Goal: Task Accomplishment & Management: Use online tool/utility

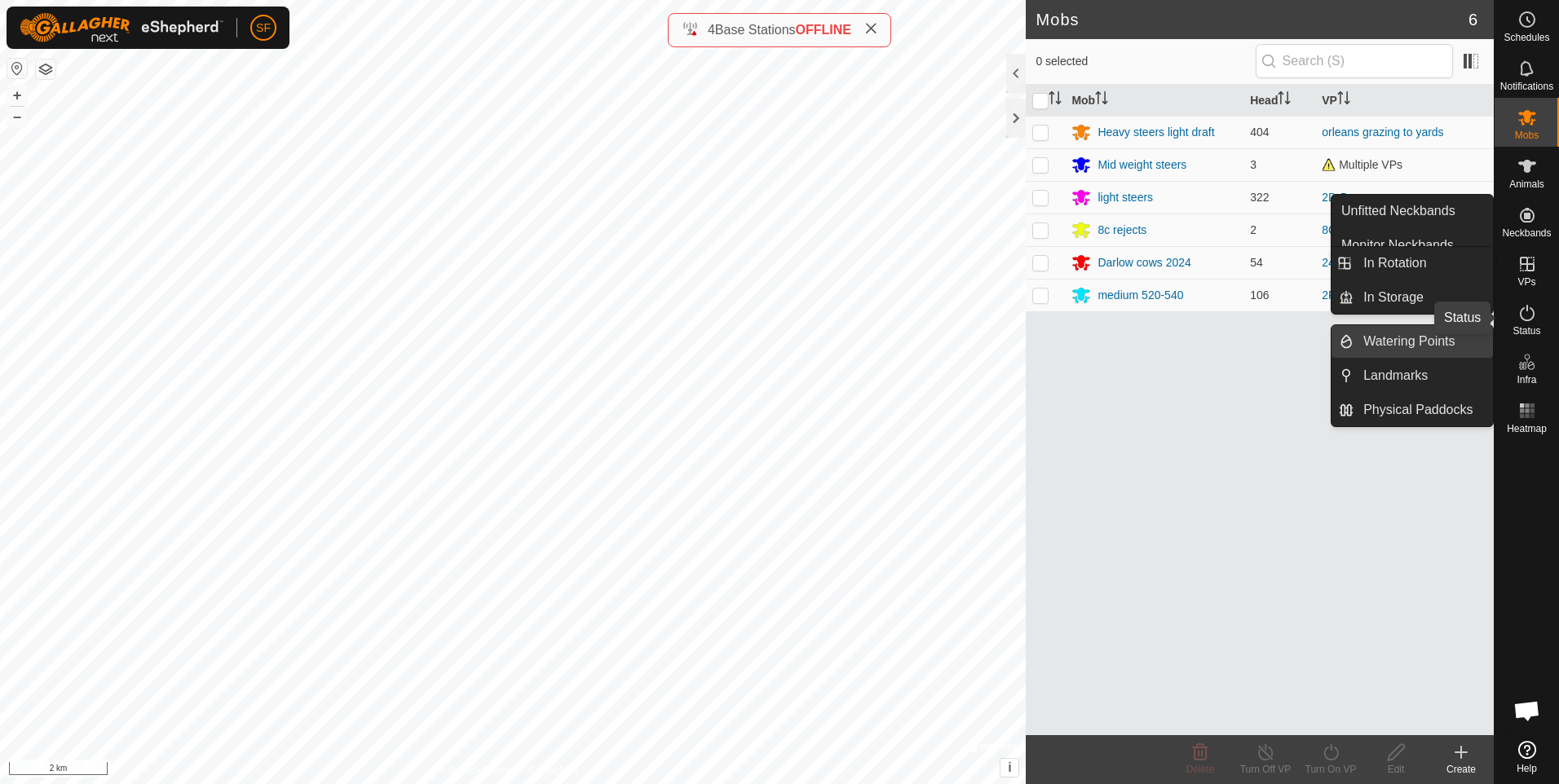
drag, startPoint x: 1523, startPoint y: 319, endPoint x: 1433, endPoint y: 330, distance: 90.7
click at [1523, 319] on icon at bounding box center [1527, 313] width 20 height 20
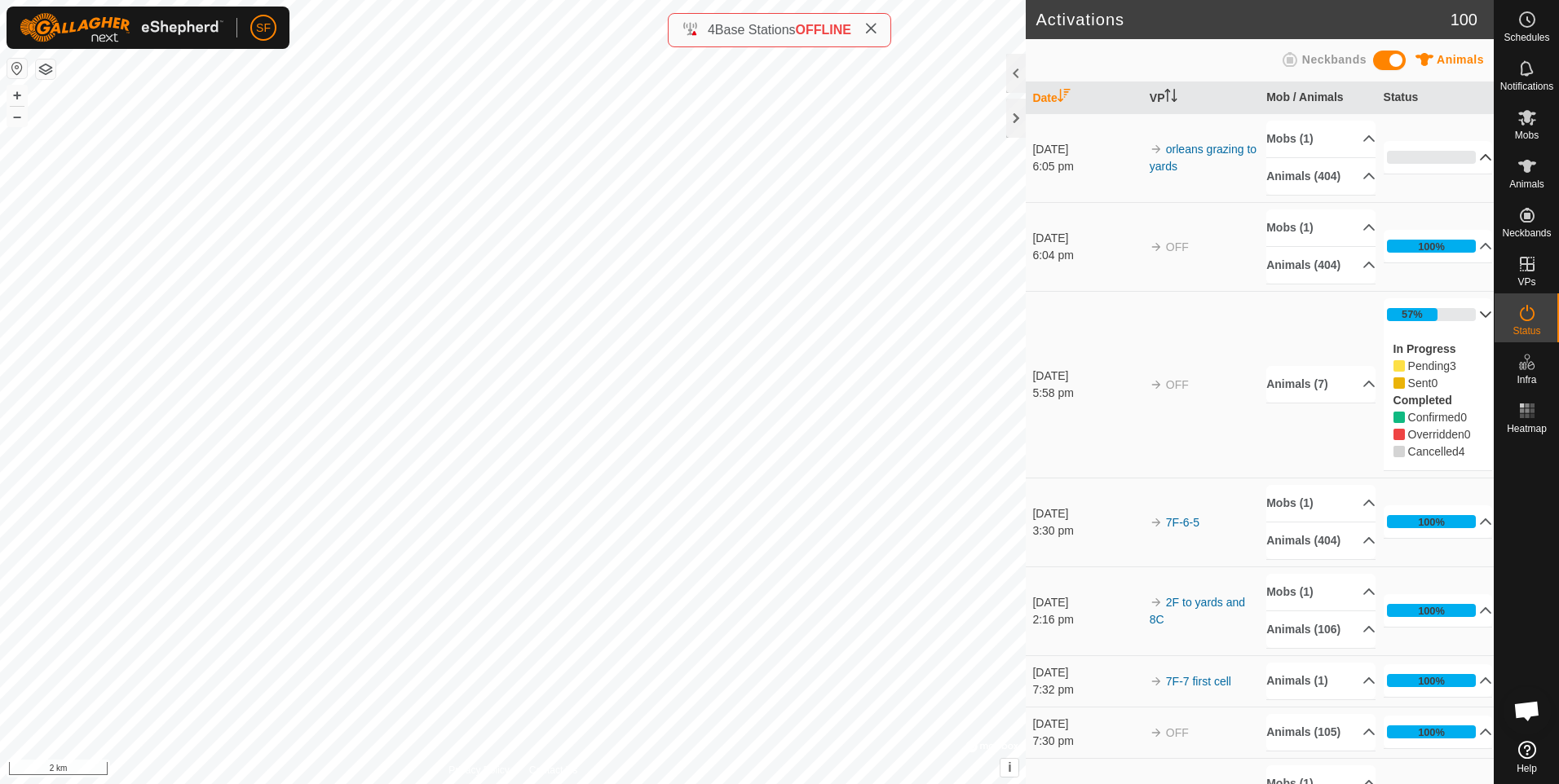
click at [1479, 155] on icon at bounding box center [1485, 157] width 13 height 13
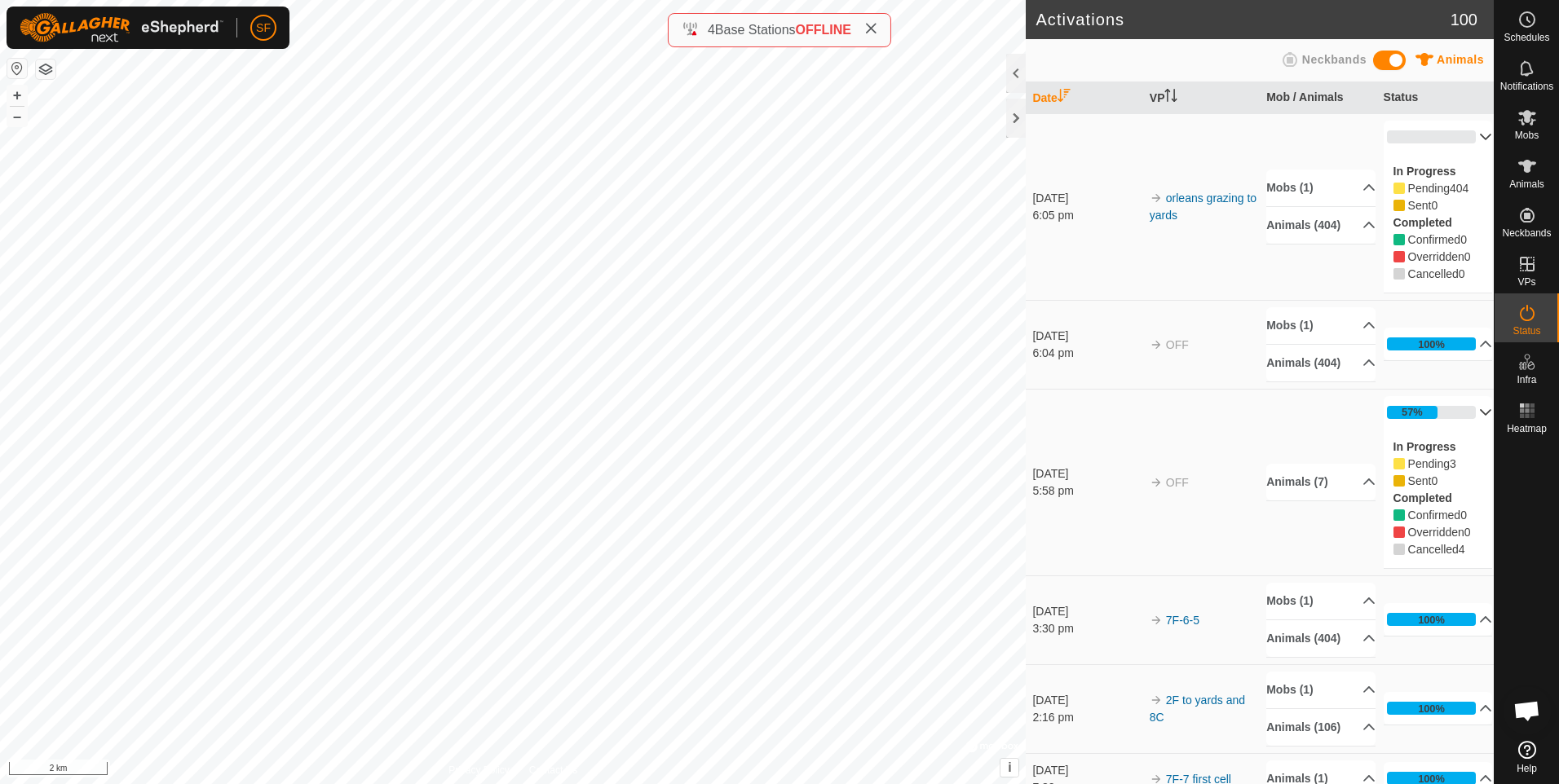
click at [1464, 138] on p-accordion-header "0%" at bounding box center [1438, 137] width 110 height 33
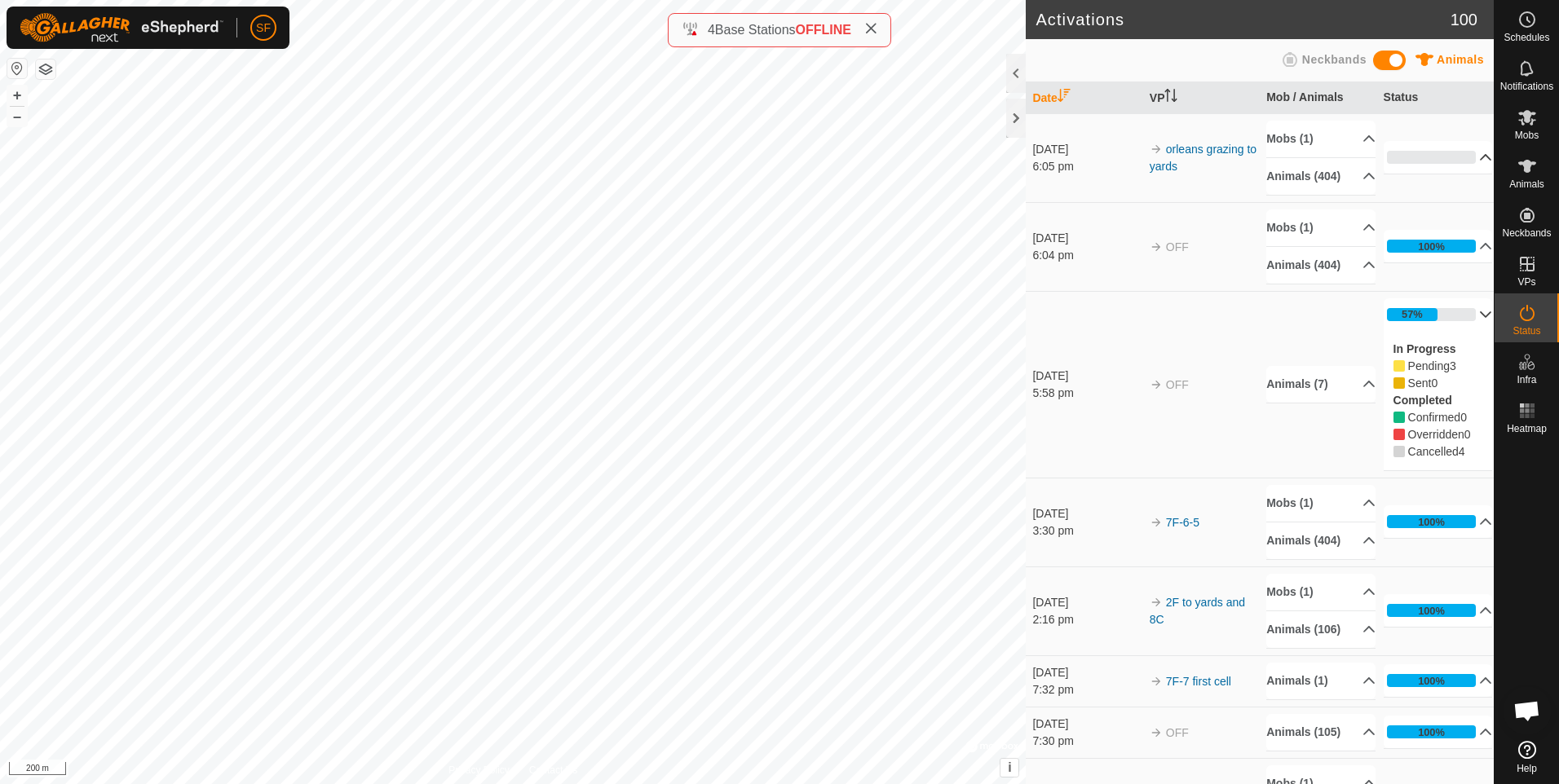
click at [1463, 156] on p-accordion-header "0%" at bounding box center [1438, 157] width 110 height 33
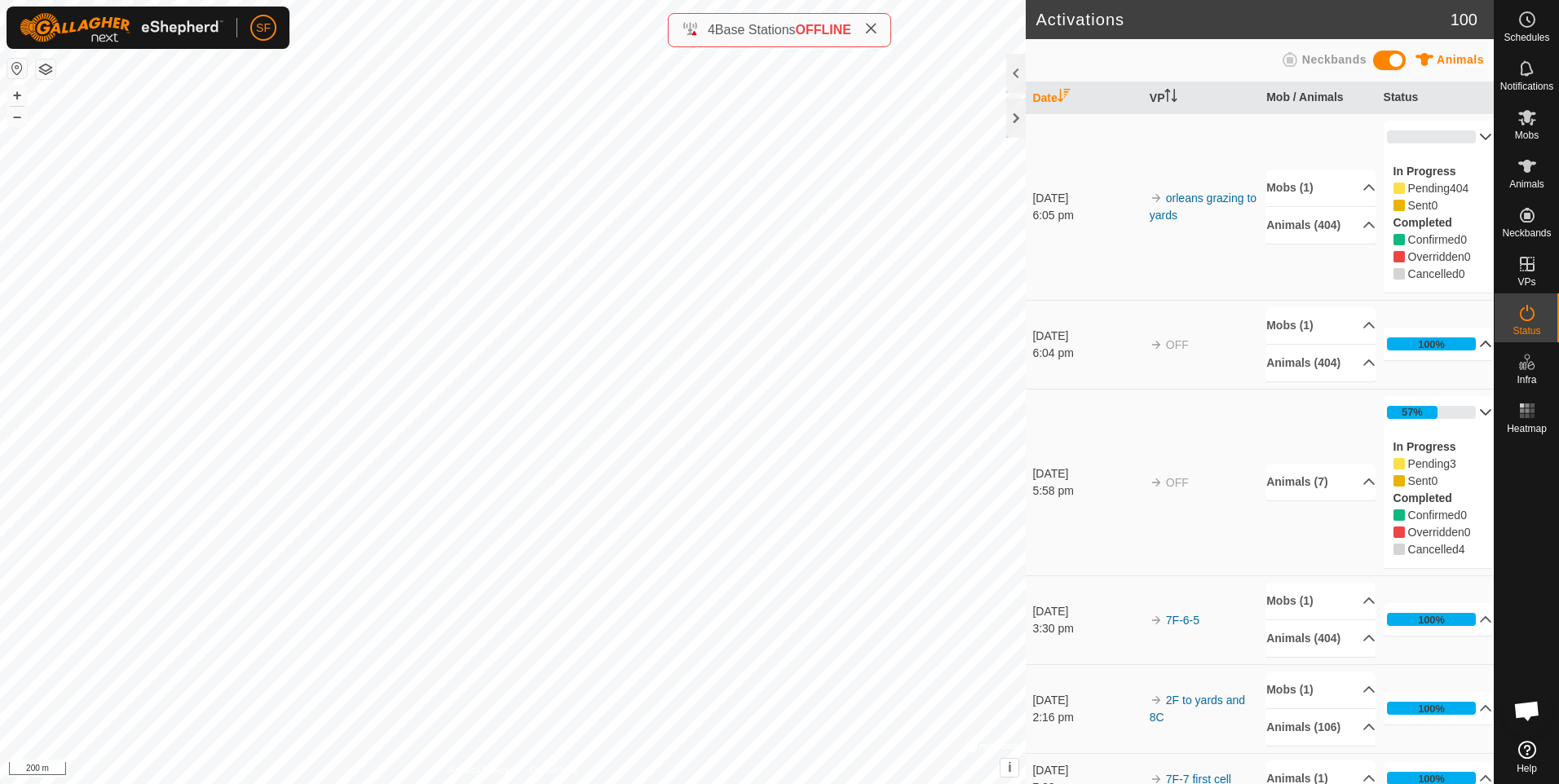
click at [1461, 342] on p-accordion-header "100%" at bounding box center [1438, 344] width 110 height 33
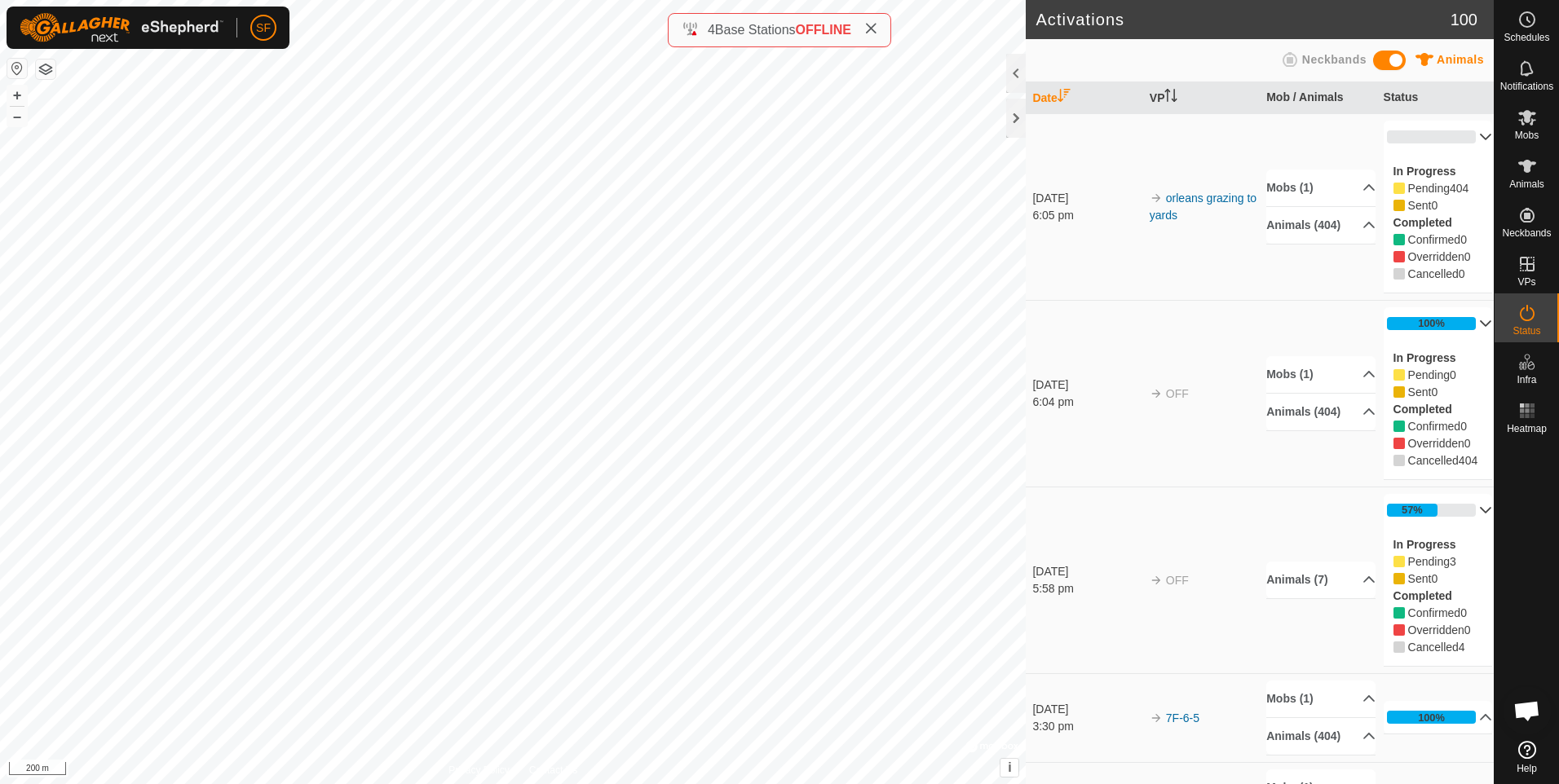
click at [1465, 325] on p-accordion-header "100%" at bounding box center [1438, 323] width 110 height 33
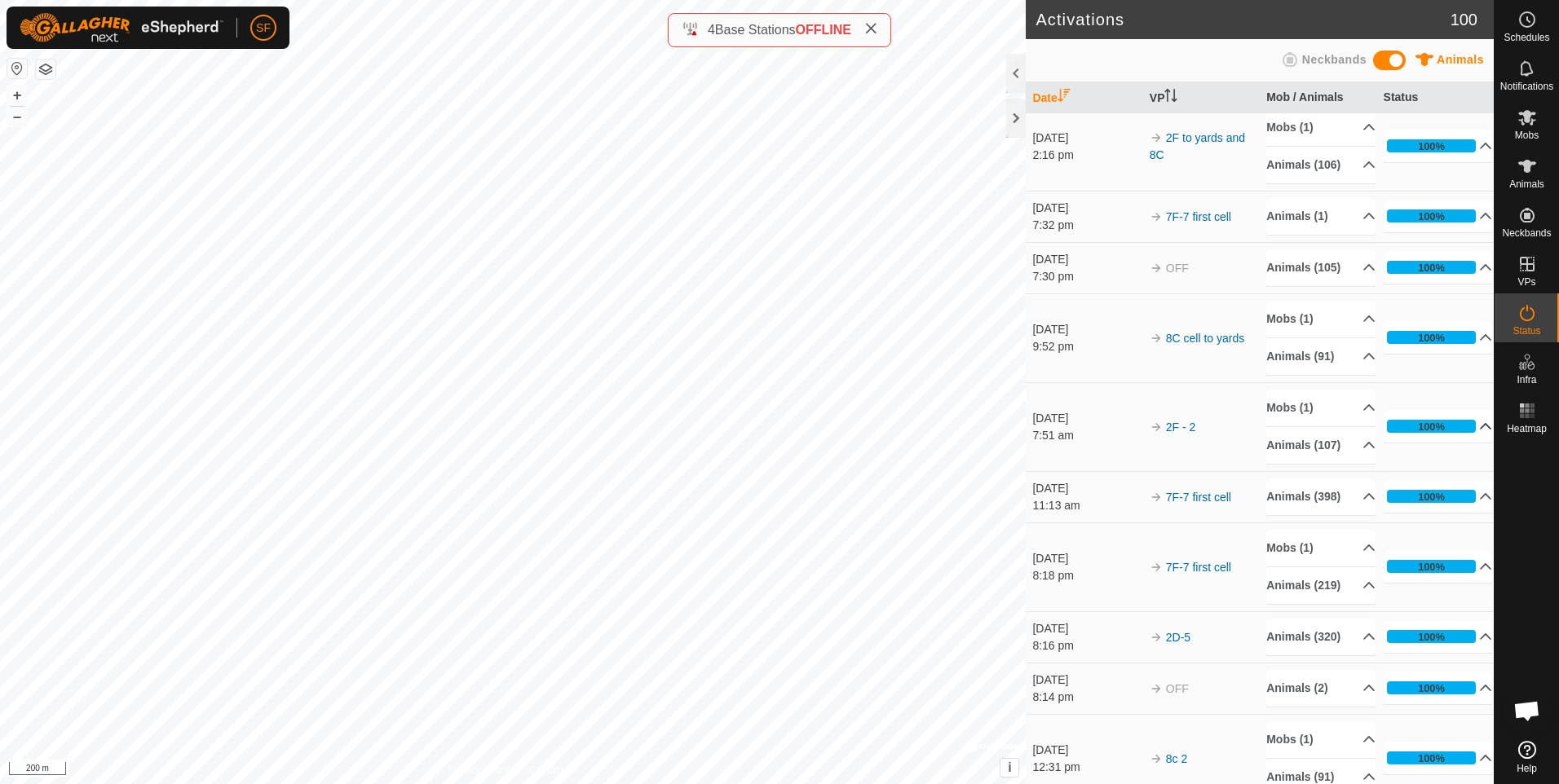
scroll to position [489, 0]
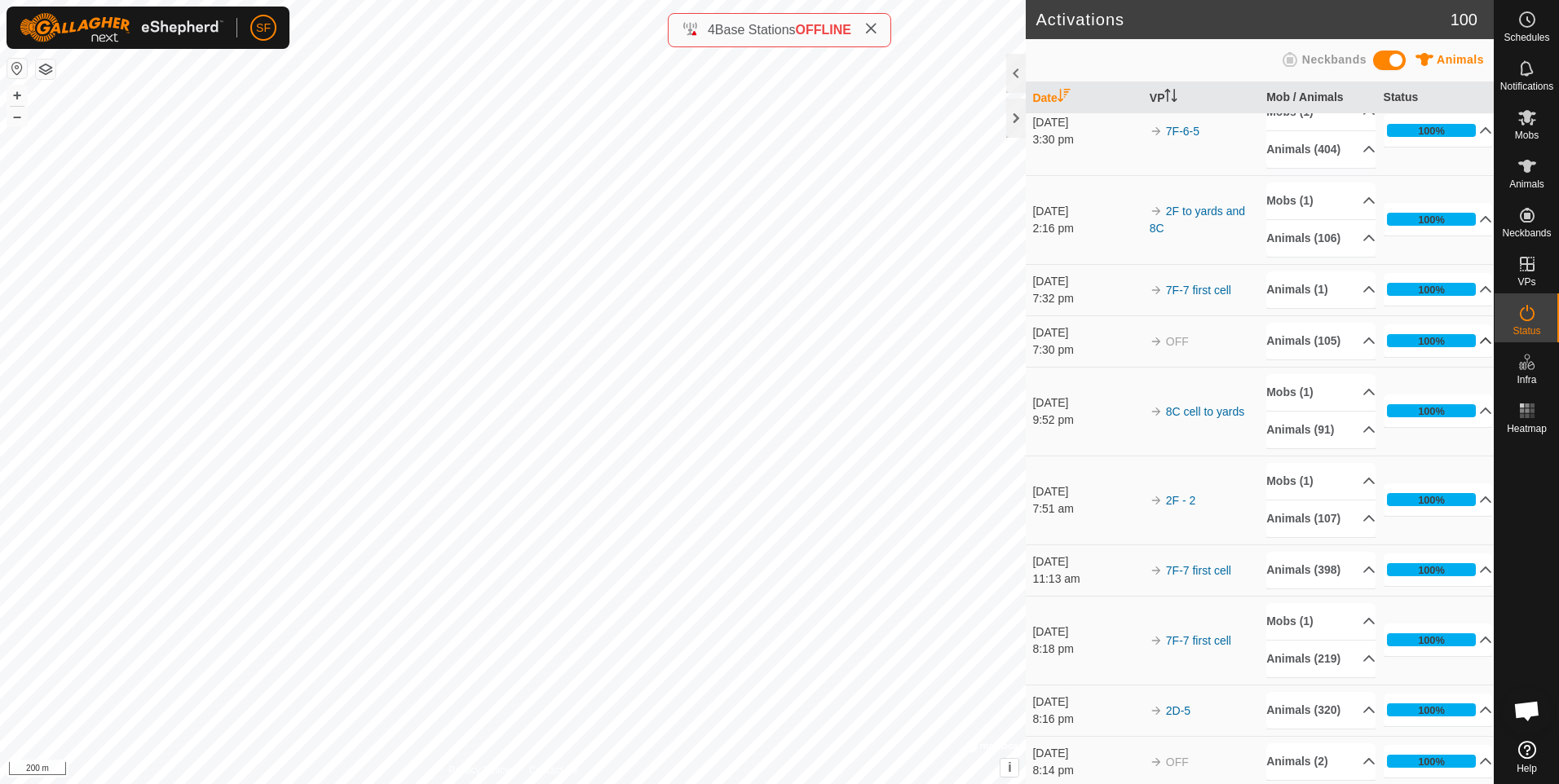
click at [1462, 340] on p-accordion-header "100%" at bounding box center [1438, 340] width 110 height 33
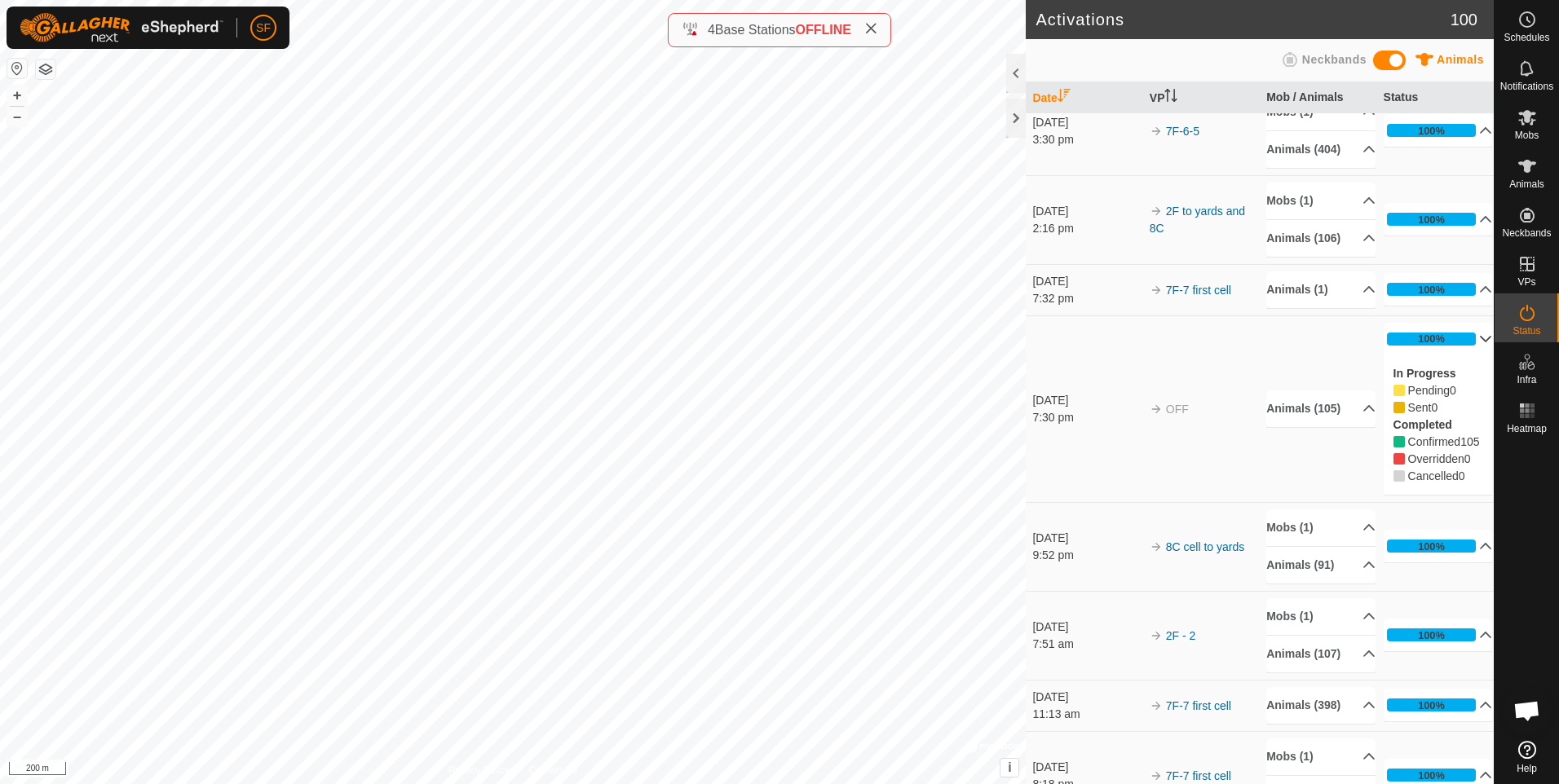
click at [1467, 340] on p-accordion-header "100%" at bounding box center [1438, 339] width 110 height 33
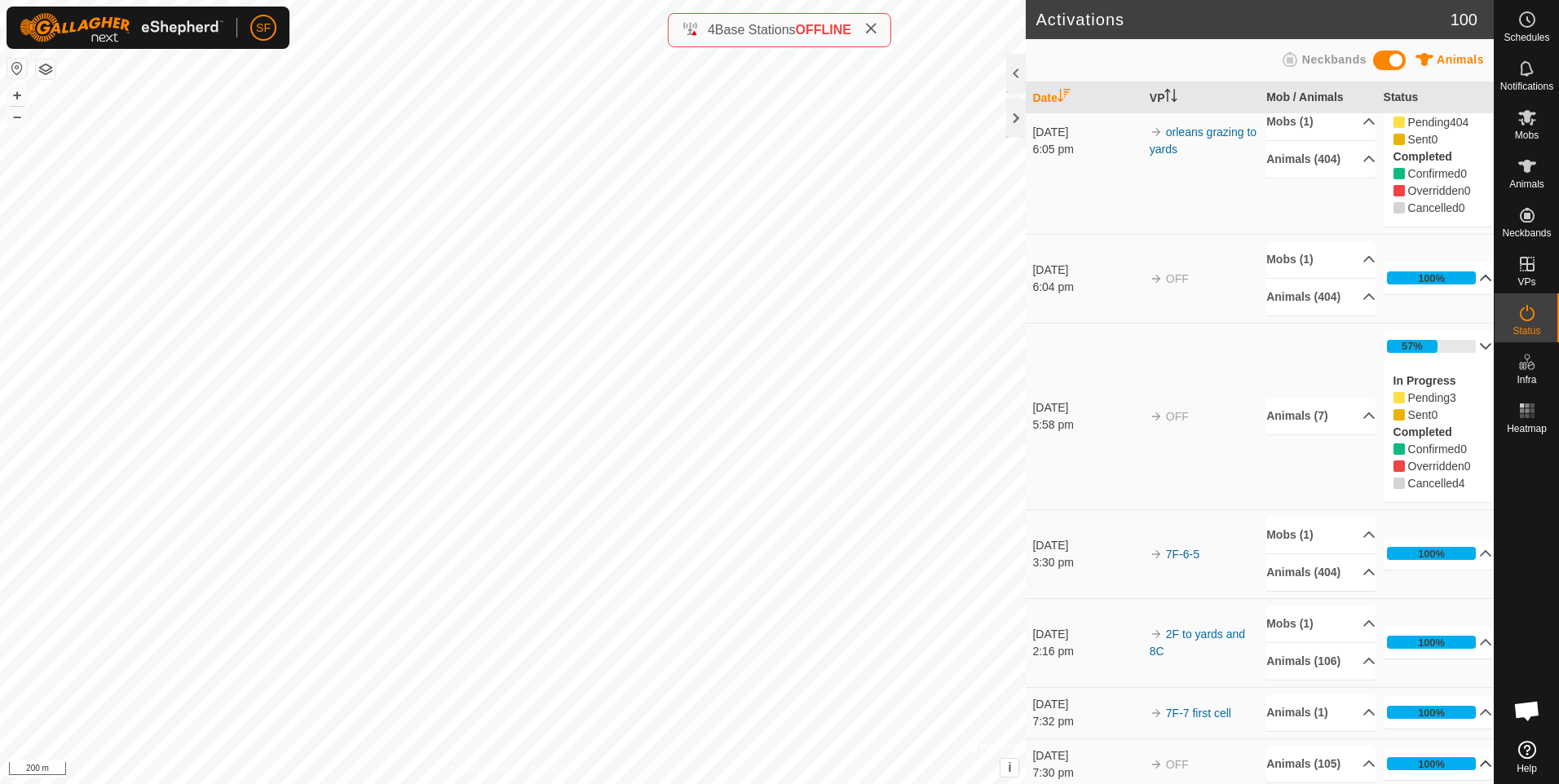
scroll to position [0, 0]
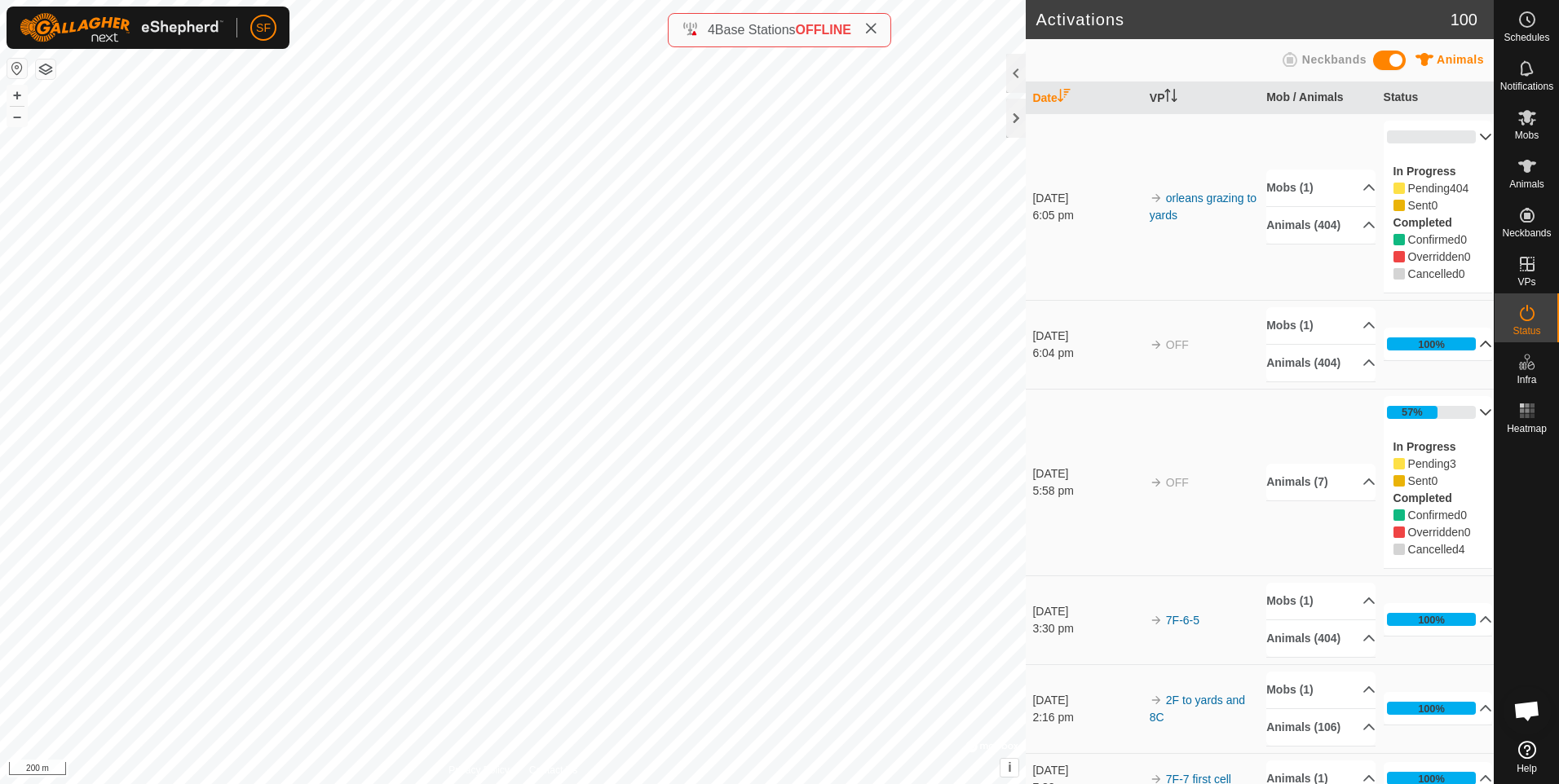
click at [1466, 343] on p-accordion-header "100%" at bounding box center [1438, 344] width 110 height 33
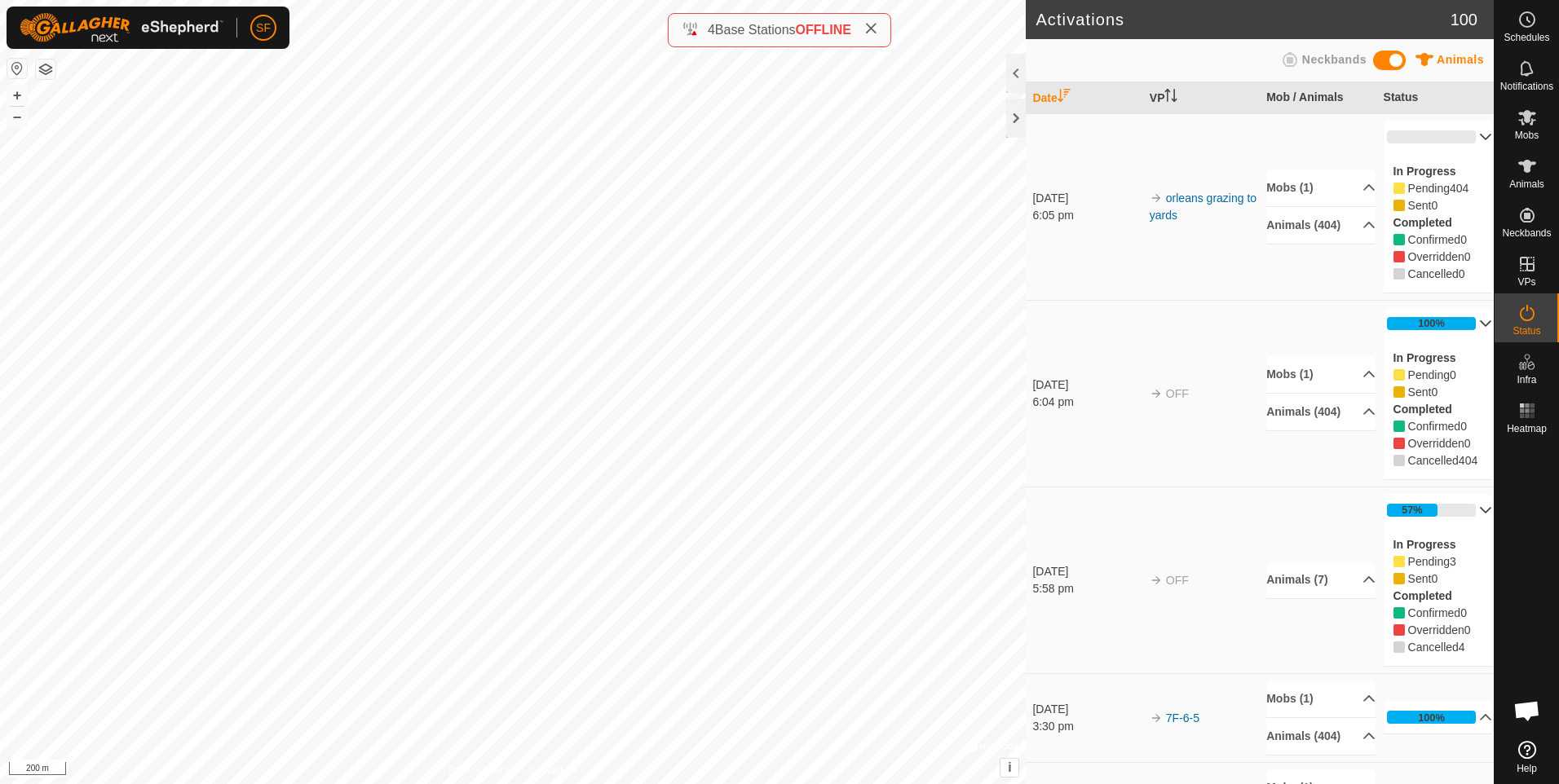
click at [1463, 327] on p-accordion-header "100%" at bounding box center [1438, 323] width 110 height 33
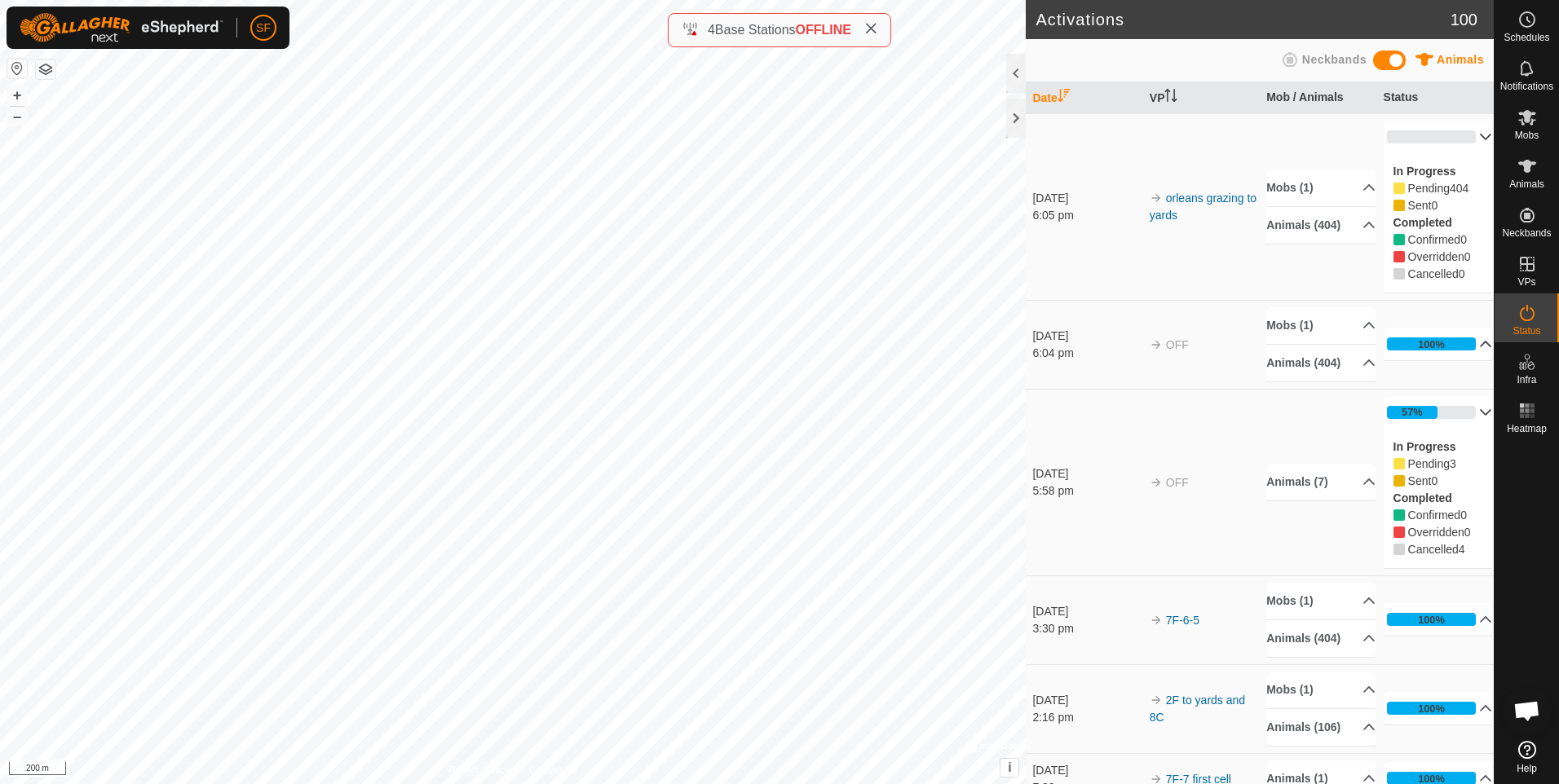
click at [1462, 343] on p-accordion-header "100%" at bounding box center [1438, 344] width 110 height 33
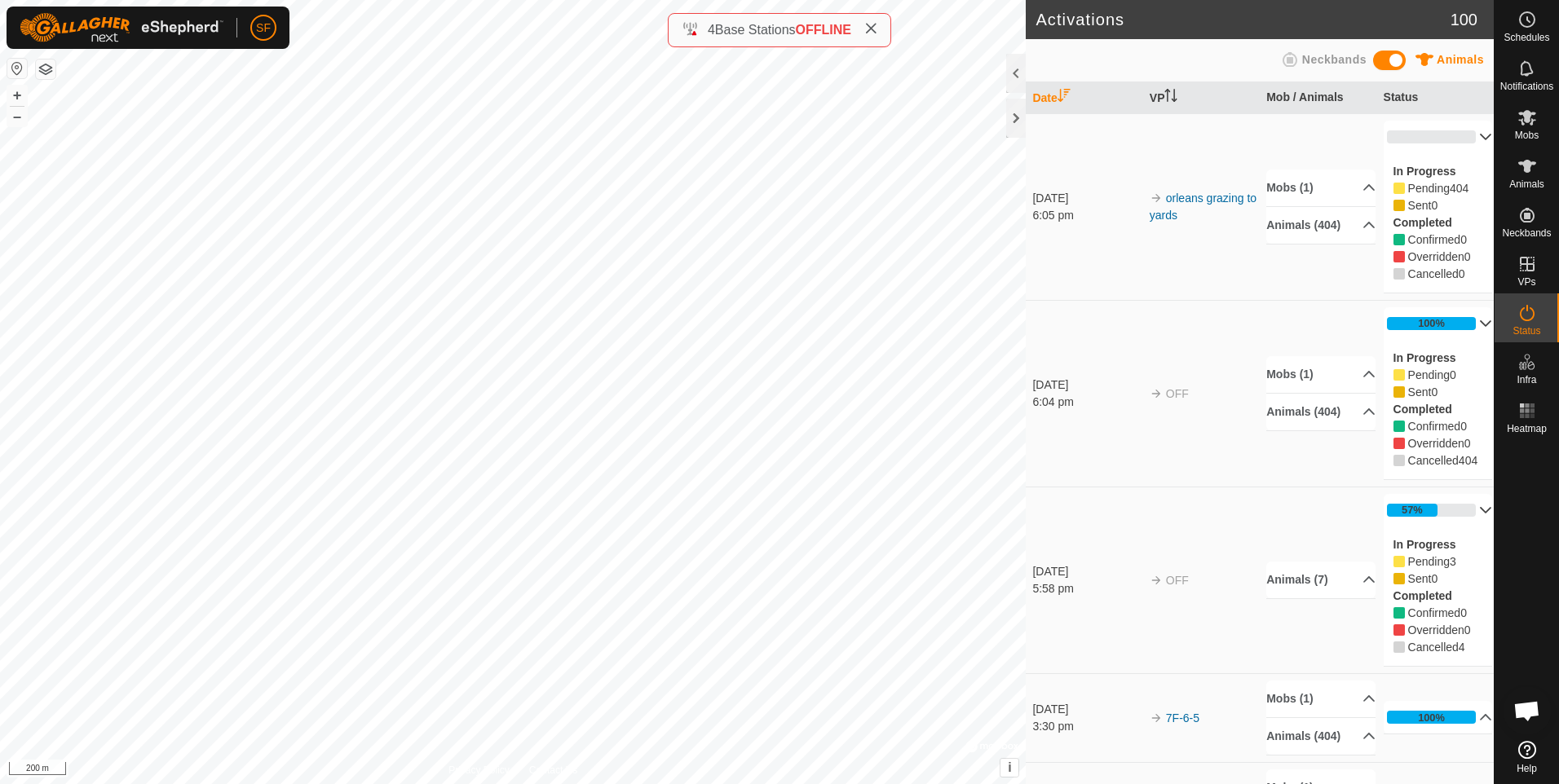
click at [1464, 328] on p-accordion-header "100%" at bounding box center [1438, 323] width 110 height 33
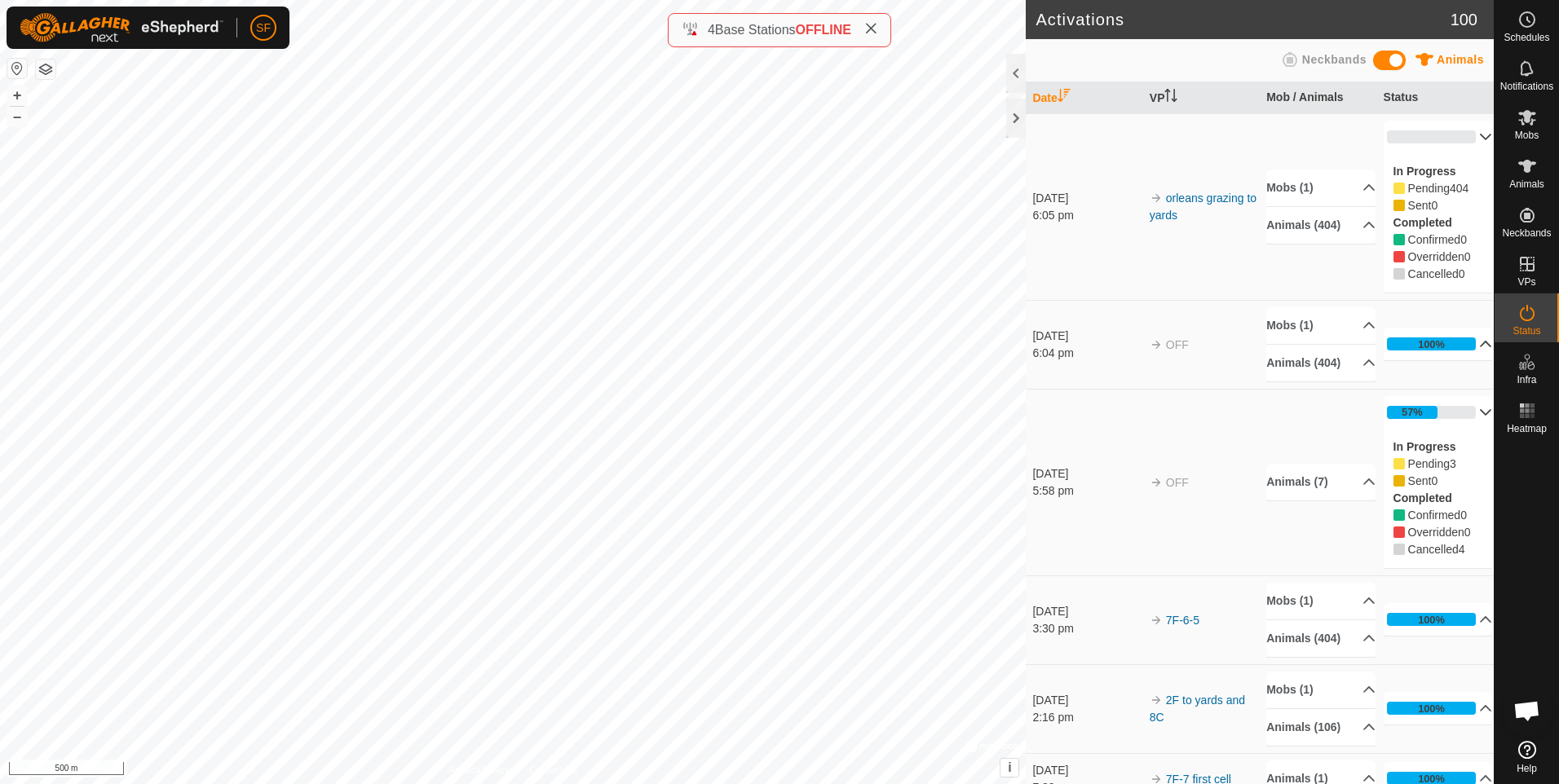
click at [870, 28] on icon at bounding box center [871, 28] width 13 height 13
click at [1463, 343] on p-accordion-header "100%" at bounding box center [1438, 344] width 110 height 33
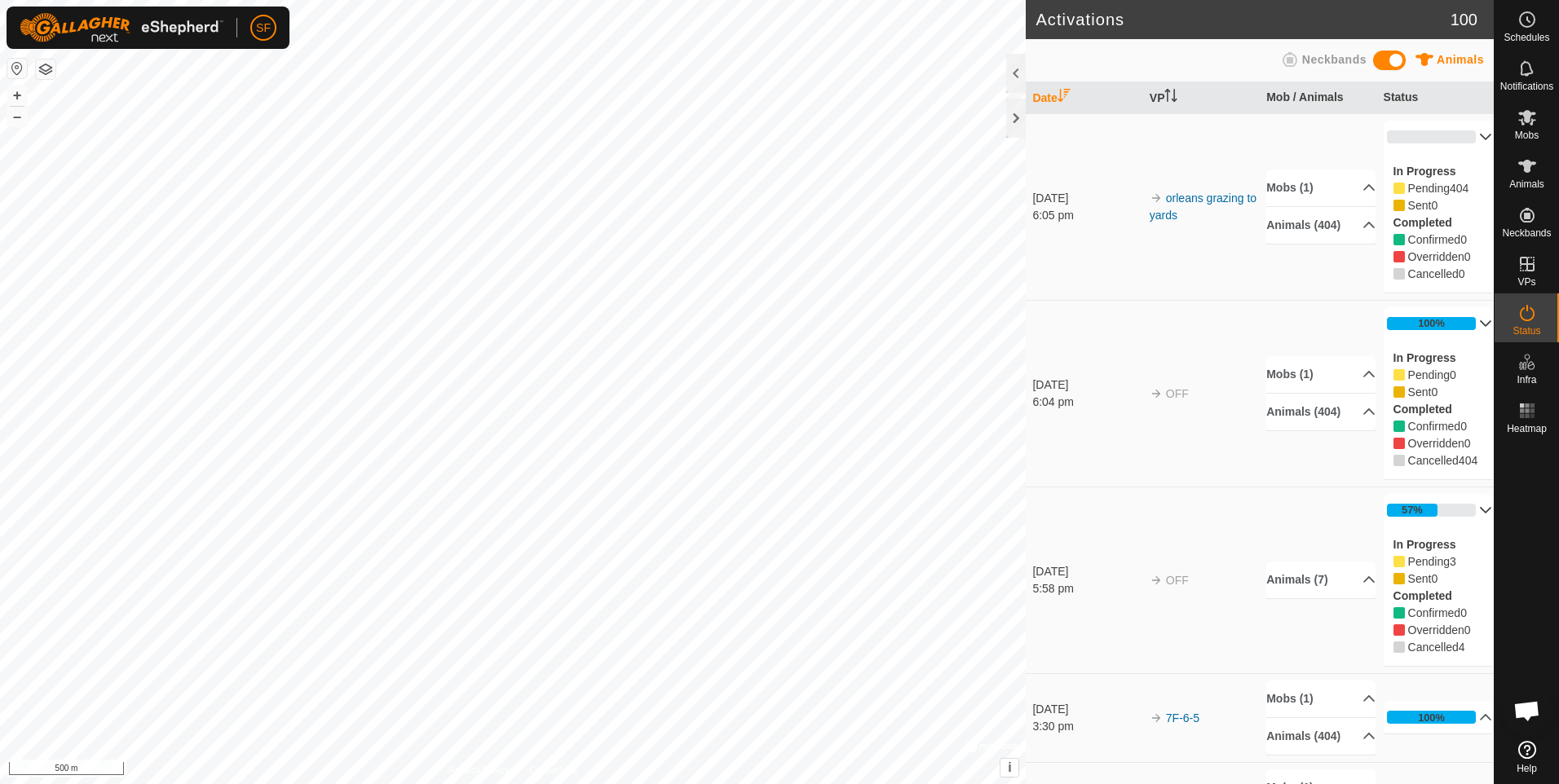
click at [1464, 327] on p-accordion-header "100%" at bounding box center [1438, 323] width 110 height 33
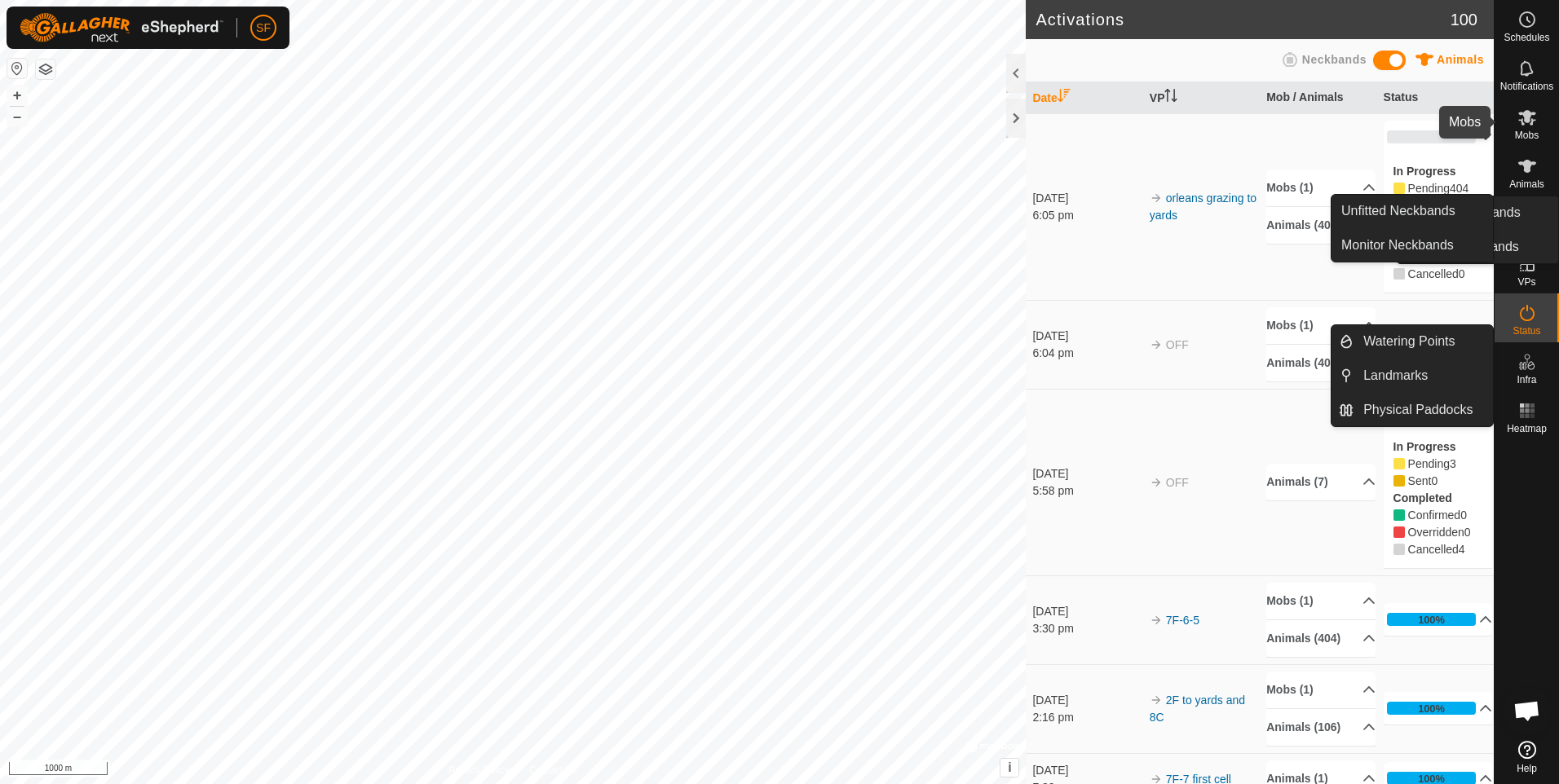
click at [1522, 131] on span "Mobs" at bounding box center [1526, 135] width 24 height 10
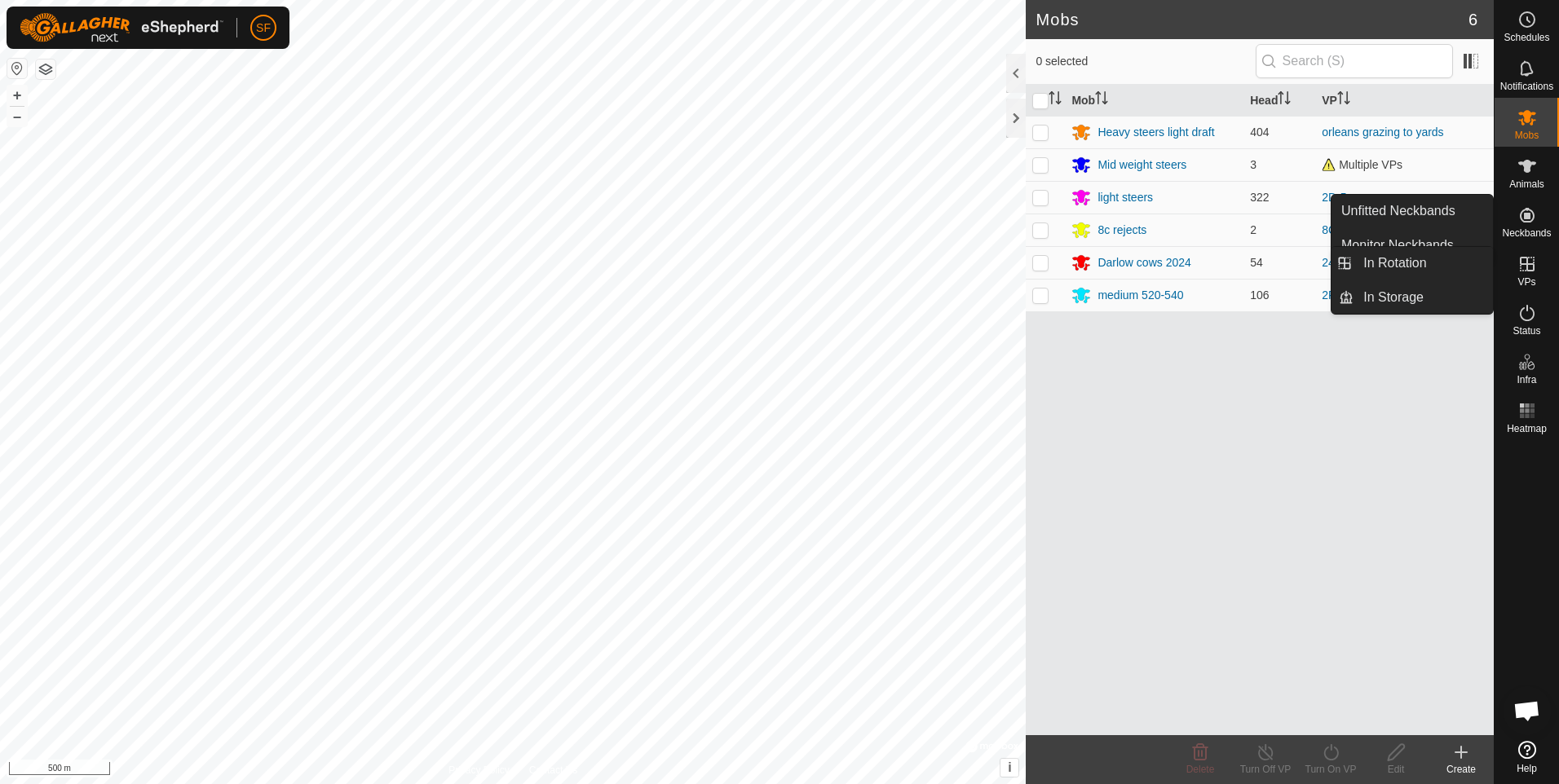
click at [1524, 267] on icon at bounding box center [1527, 264] width 20 height 20
click at [1408, 259] on link "In Rotation" at bounding box center [1423, 263] width 140 height 33
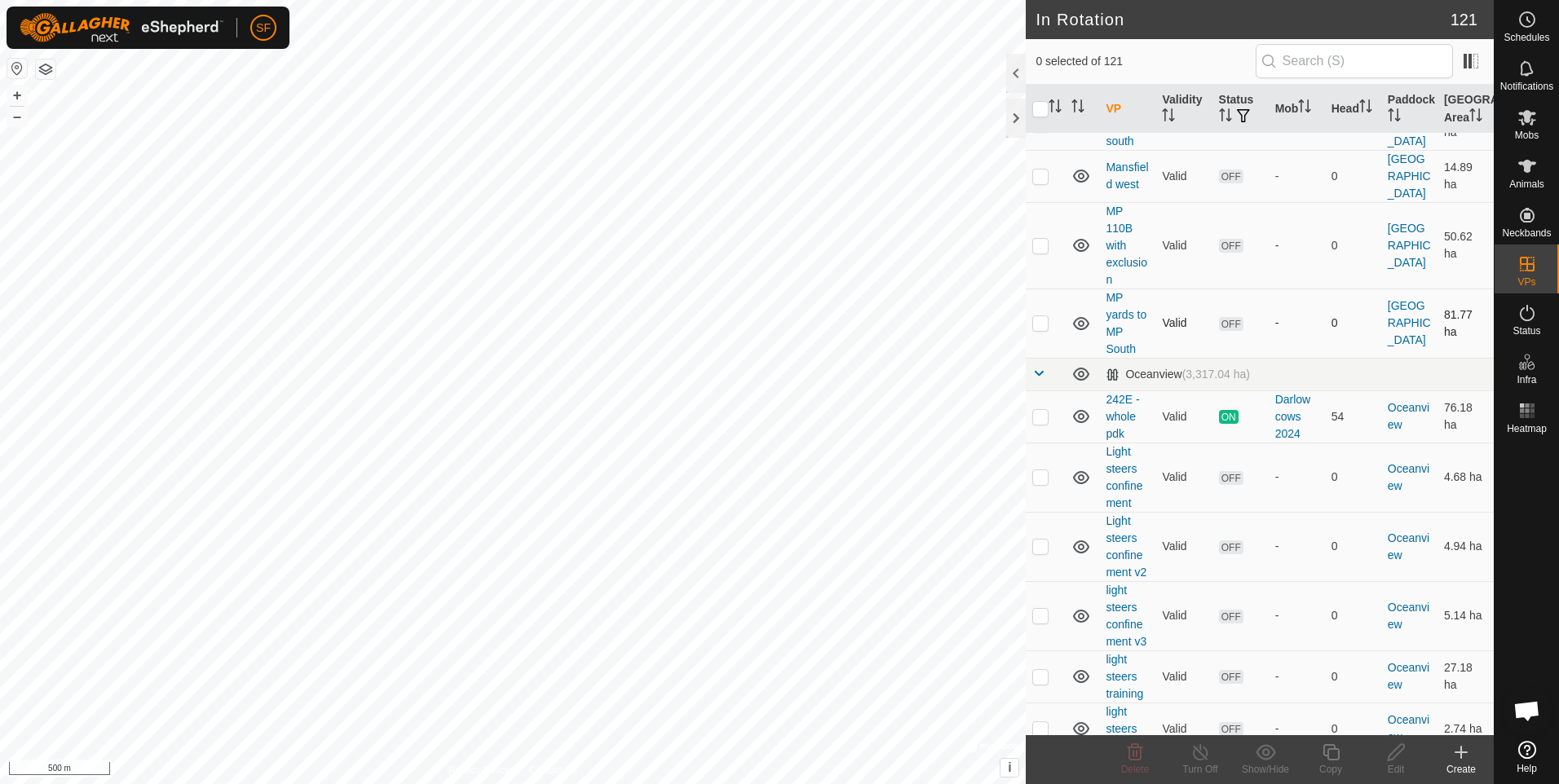
scroll to position [1467, 0]
click at [1044, 414] on p-checkbox at bounding box center [1040, 420] width 16 height 13
checkbox input "true"
click at [1329, 755] on icon at bounding box center [1330, 752] width 20 height 20
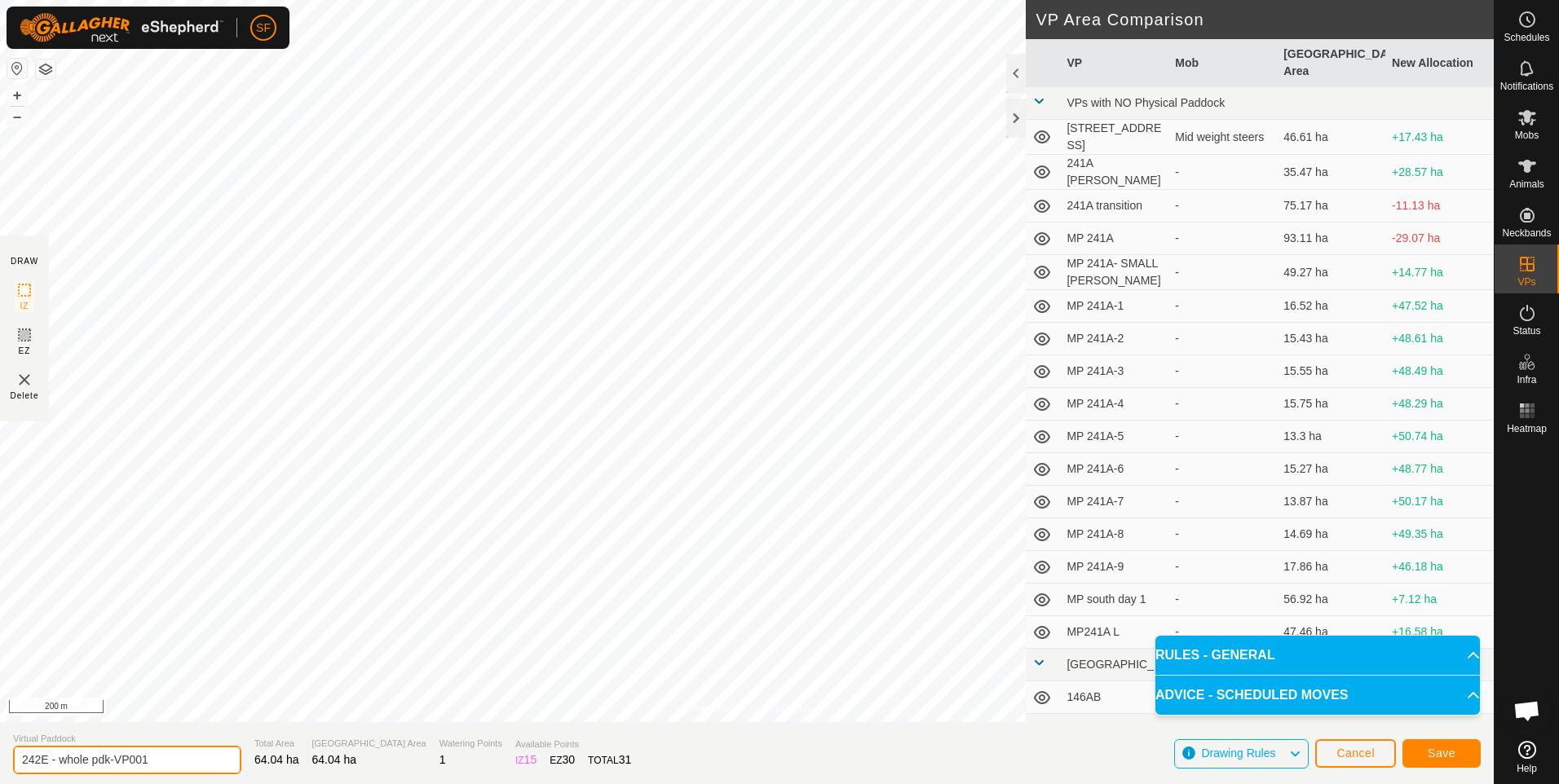
click at [155, 765] on input "242E - whole pdk-VP001" at bounding box center [127, 760] width 228 height 28
click at [87, 758] on input "242E - whole pdk-VP001" at bounding box center [127, 760] width 228 height 28
click at [141, 759] on input "242E - pdk-VP001" at bounding box center [127, 760] width 228 height 28
type input "242E - V2"
click at [1431, 751] on span "Save" at bounding box center [1441, 753] width 28 height 13
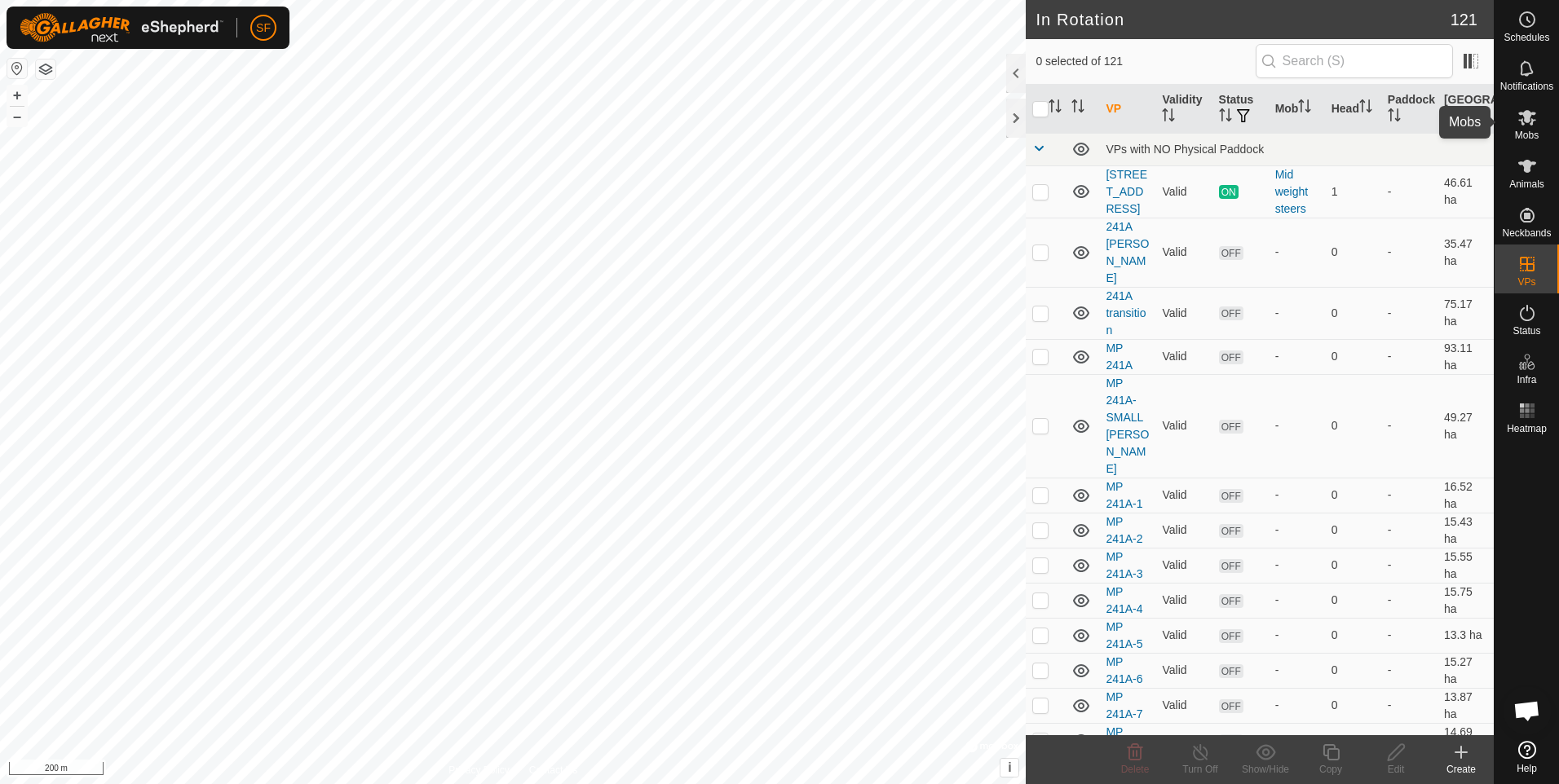
drag, startPoint x: 1519, startPoint y: 123, endPoint x: 1513, endPoint y: 135, distance: 13.4
click at [1519, 125] on icon at bounding box center [1527, 117] width 20 height 20
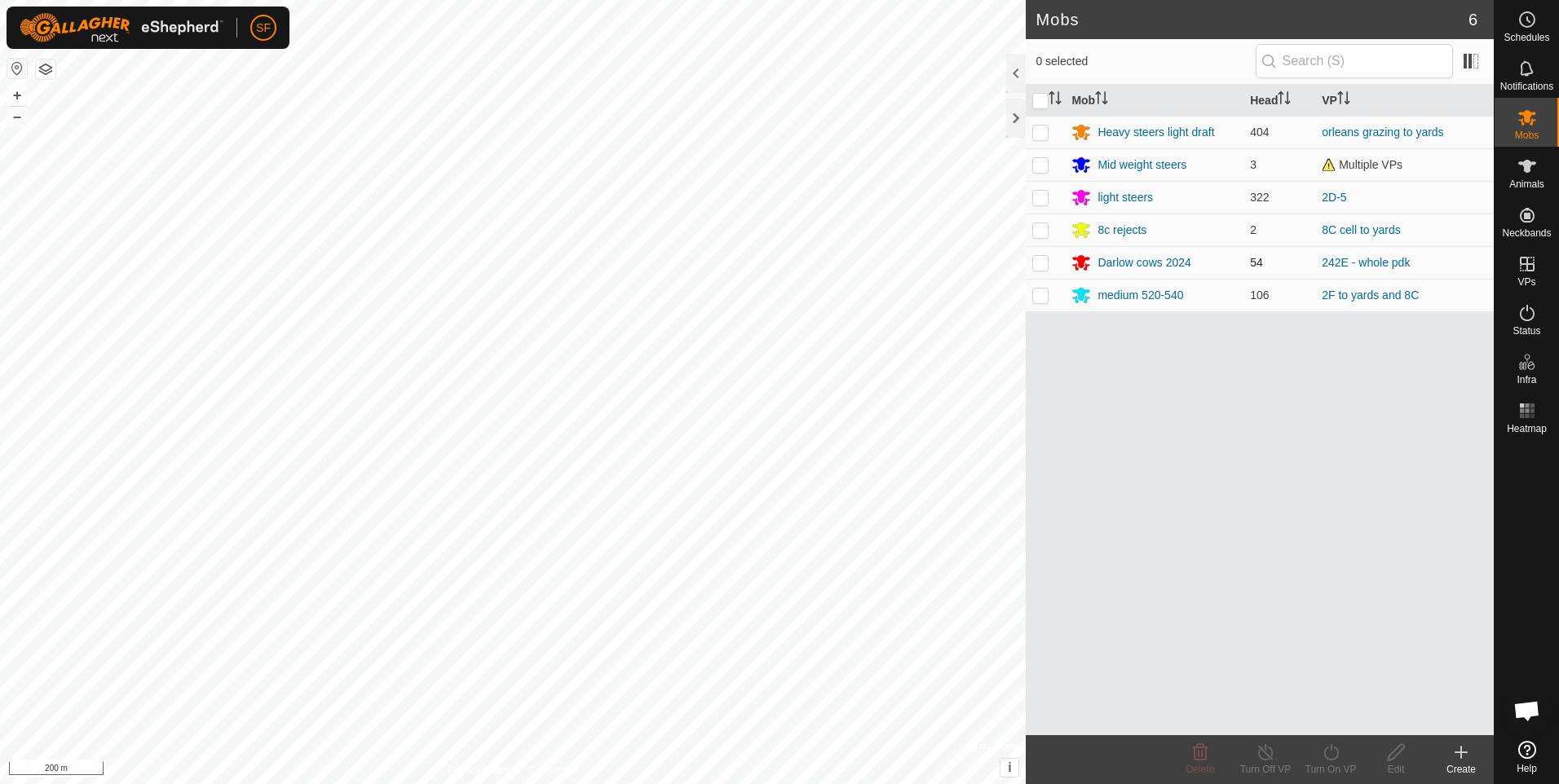
click at [1044, 263] on p-checkbox at bounding box center [1040, 263] width 16 height 13
checkbox input "true"
click at [1268, 754] on icon at bounding box center [1265, 752] width 20 height 20
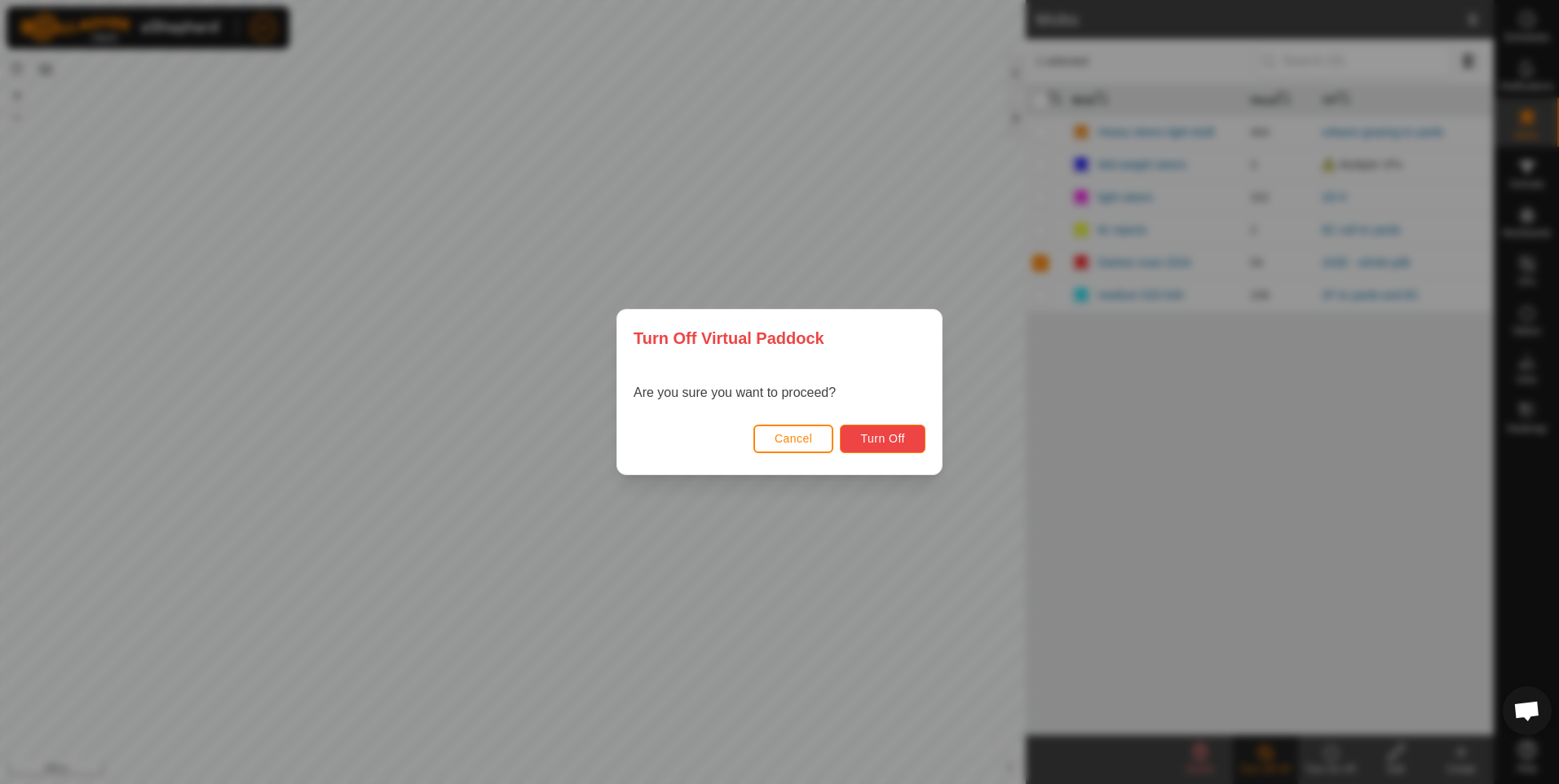
click at [868, 438] on span "Turn Off" at bounding box center [882, 438] width 45 height 13
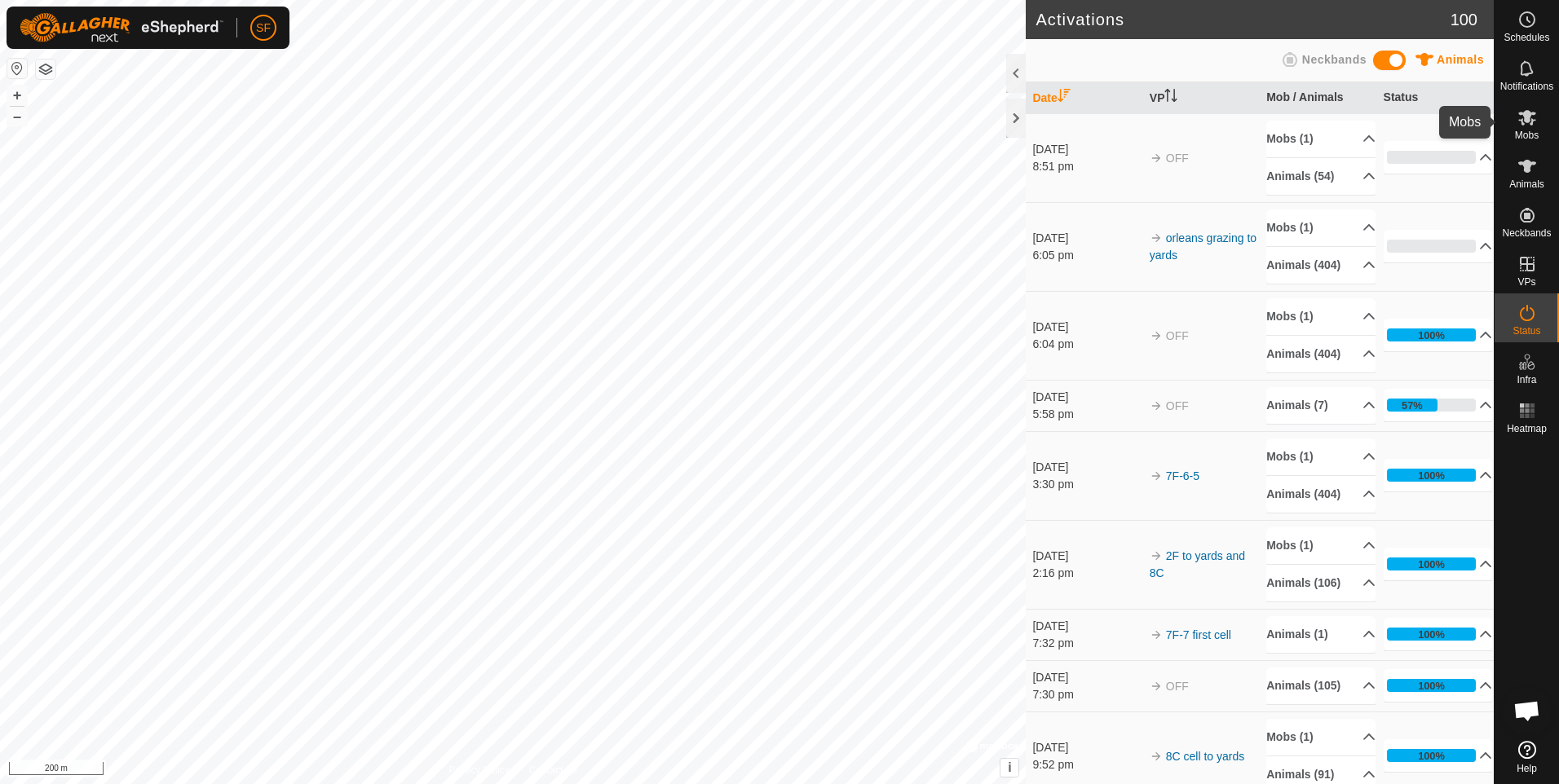
click at [1525, 125] on icon at bounding box center [1527, 117] width 20 height 20
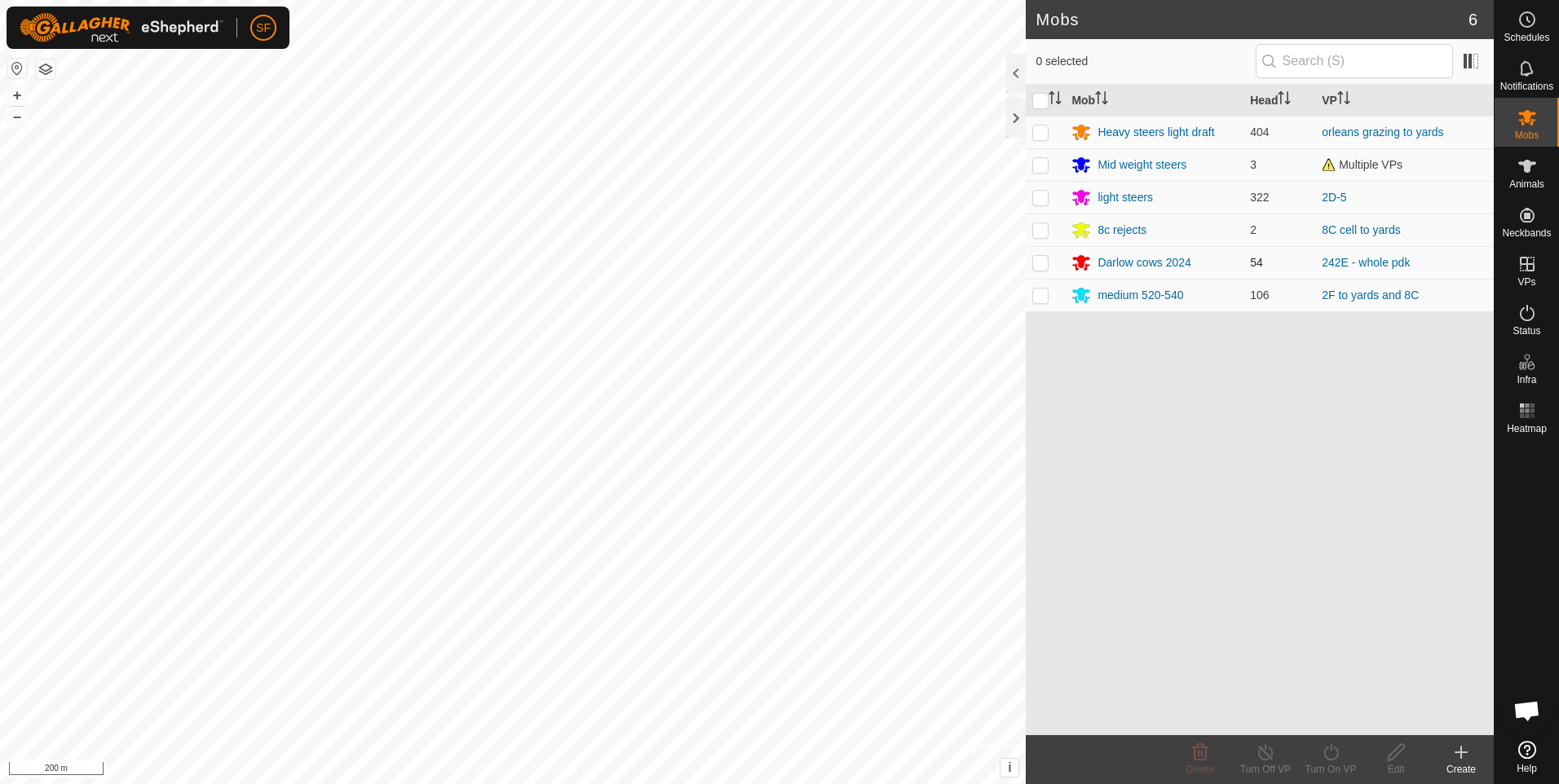
click at [1042, 264] on p-checkbox at bounding box center [1040, 263] width 16 height 13
checkbox input "true"
click at [1336, 749] on icon at bounding box center [1330, 752] width 20 height 20
click at [1312, 720] on link "Now" at bounding box center [1379, 716] width 161 height 33
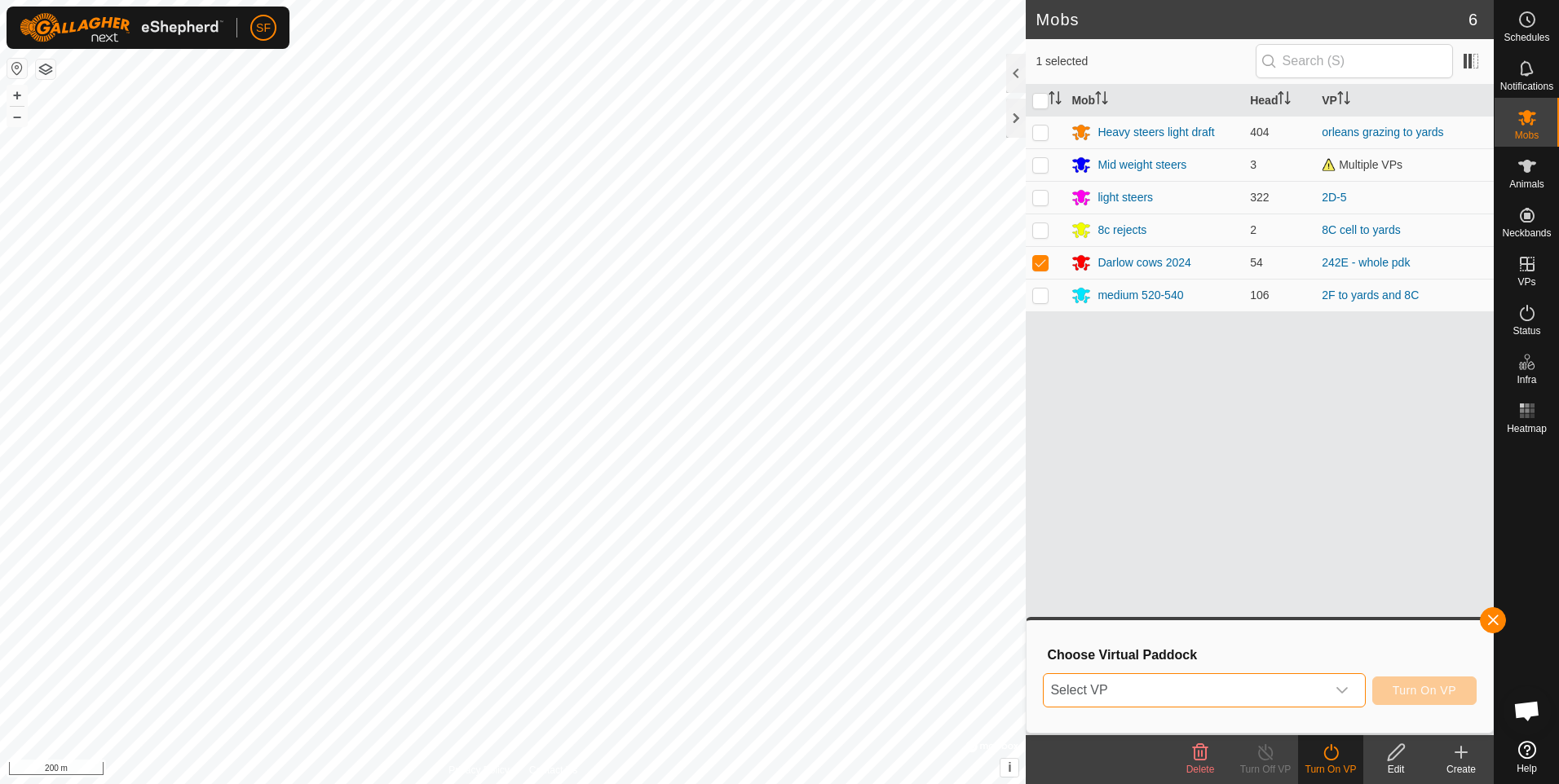
click at [1198, 688] on span "Select VP" at bounding box center [1184, 690] width 281 height 33
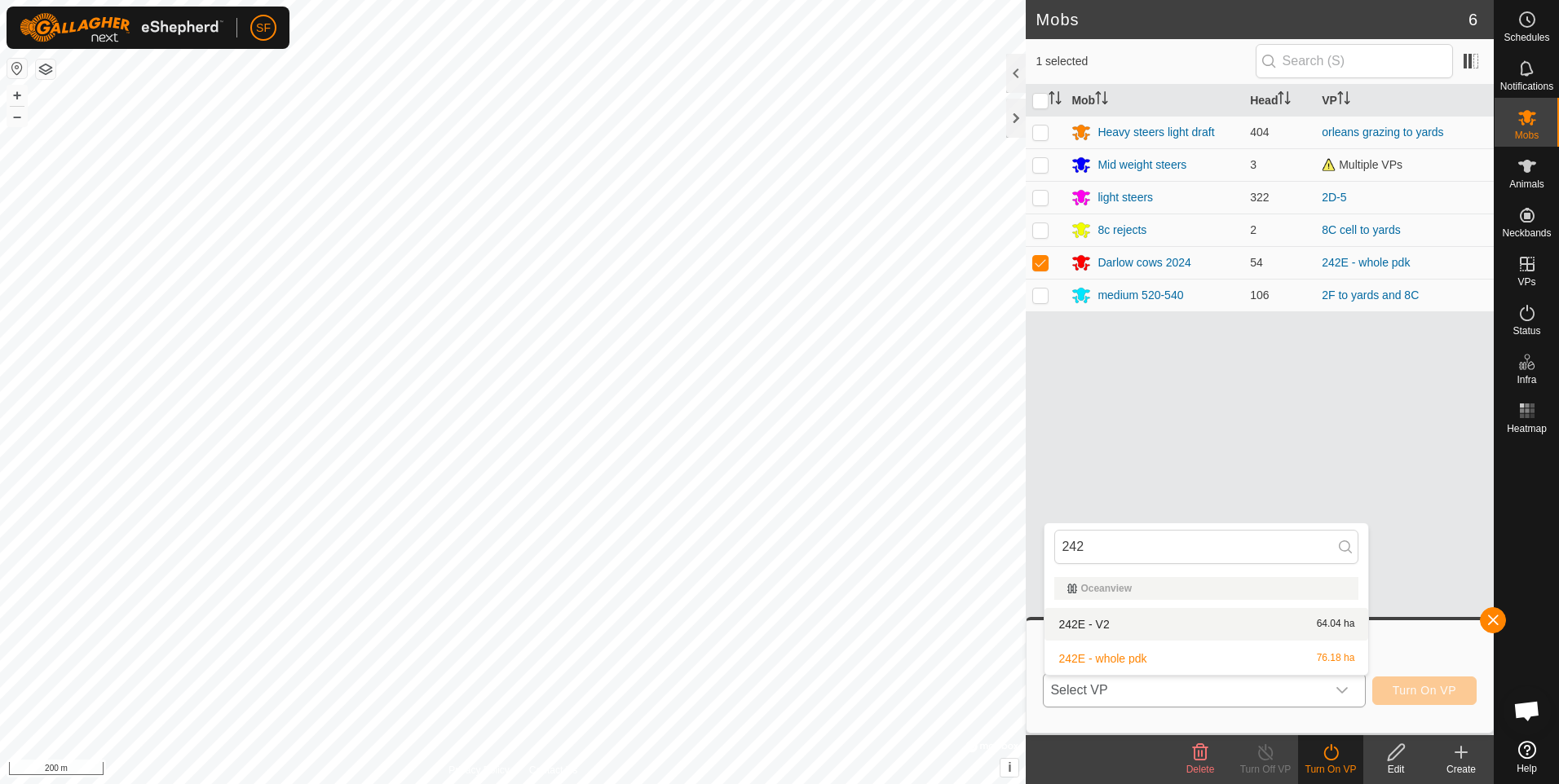
type input "242"
click at [1063, 623] on li "242E - V2 64.04 ha" at bounding box center [1206, 624] width 324 height 33
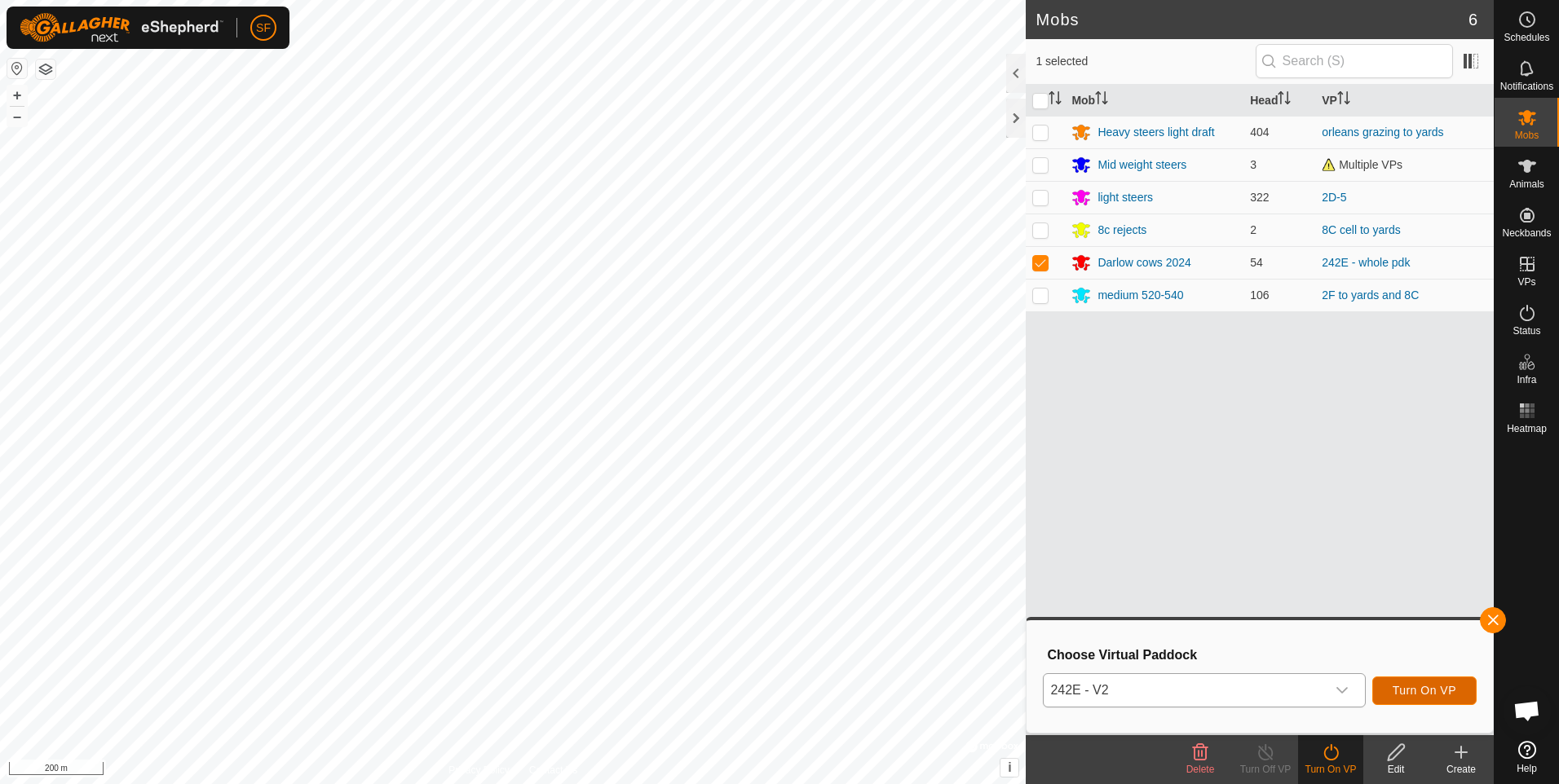
click at [1404, 692] on span "Turn On VP" at bounding box center [1424, 690] width 63 height 13
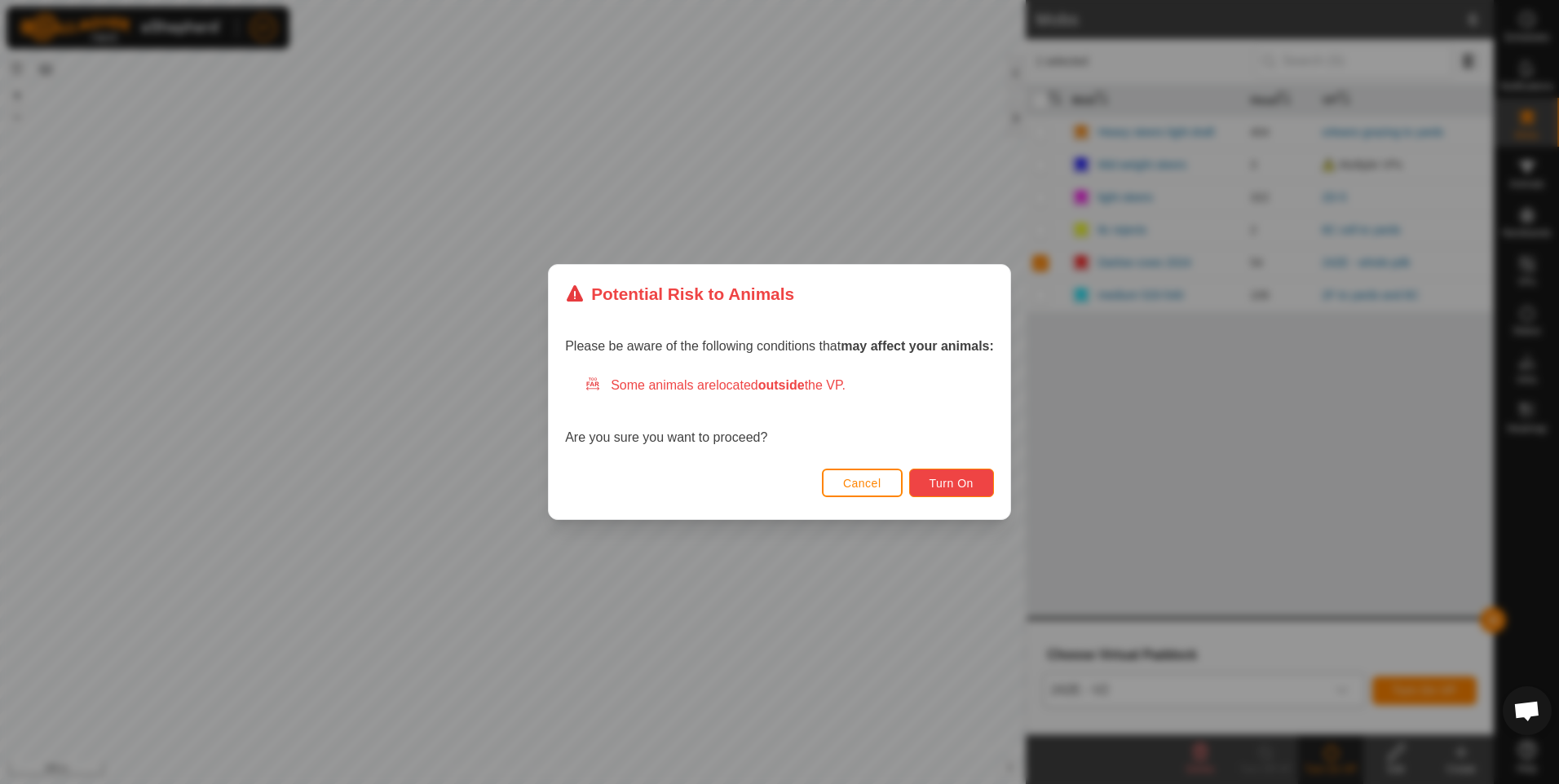
click at [939, 484] on span "Turn On" at bounding box center [951, 483] width 44 height 13
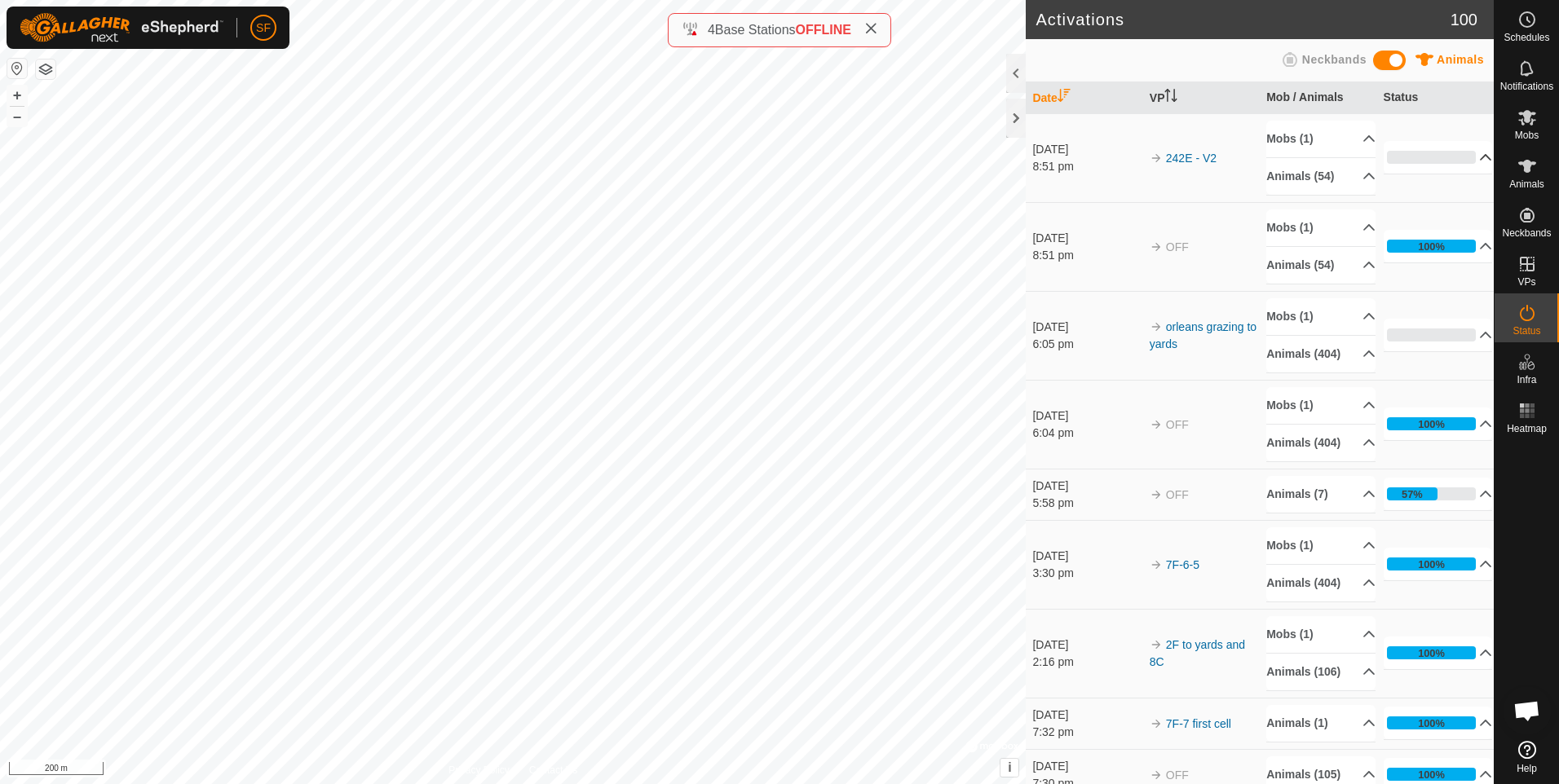
click at [1464, 158] on p-accordion-header "0%" at bounding box center [1438, 157] width 110 height 33
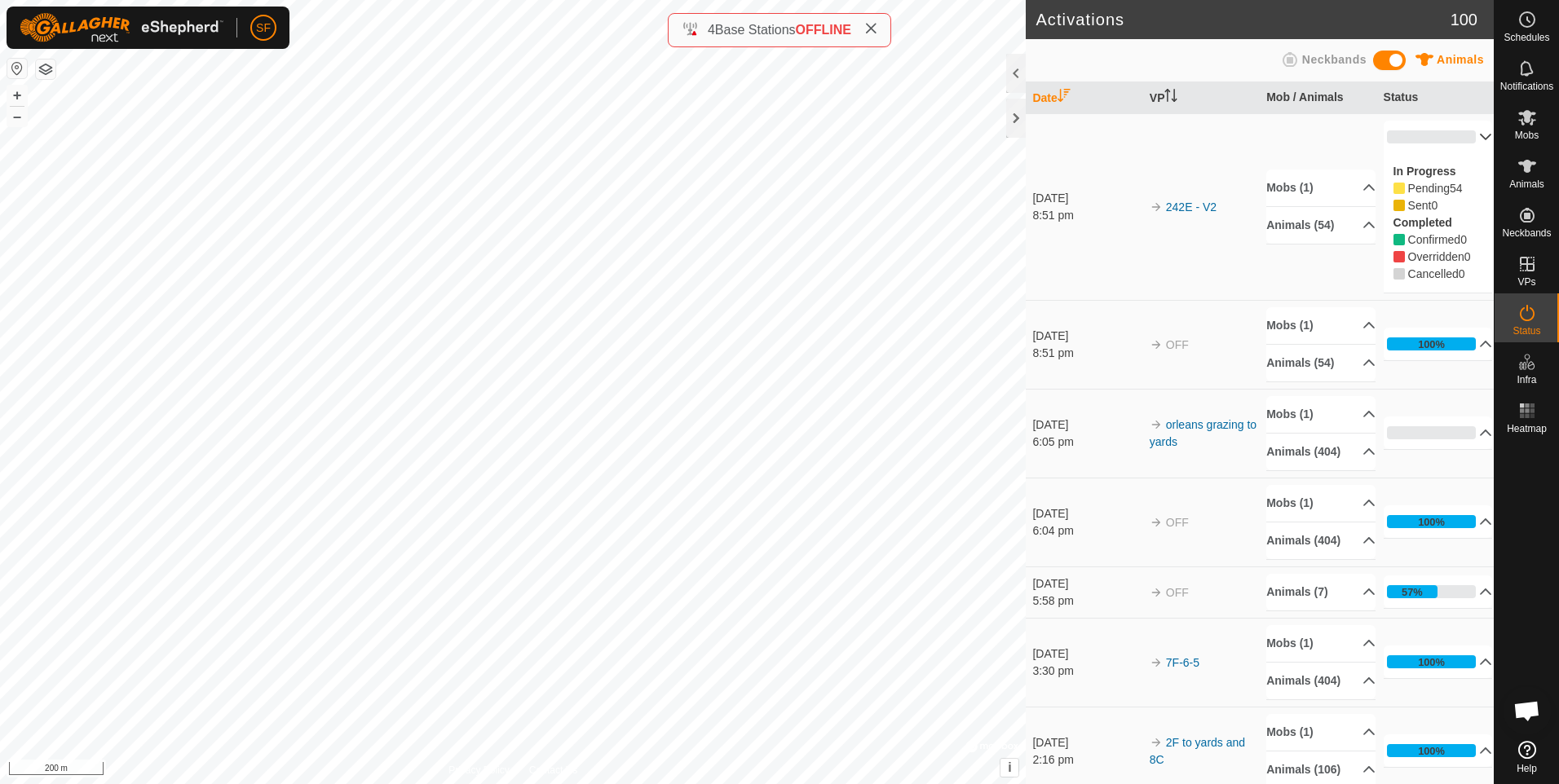
click at [1463, 137] on p-accordion-header "0%" at bounding box center [1438, 137] width 110 height 33
